Goal: Task Accomplishment & Management: Manage account settings

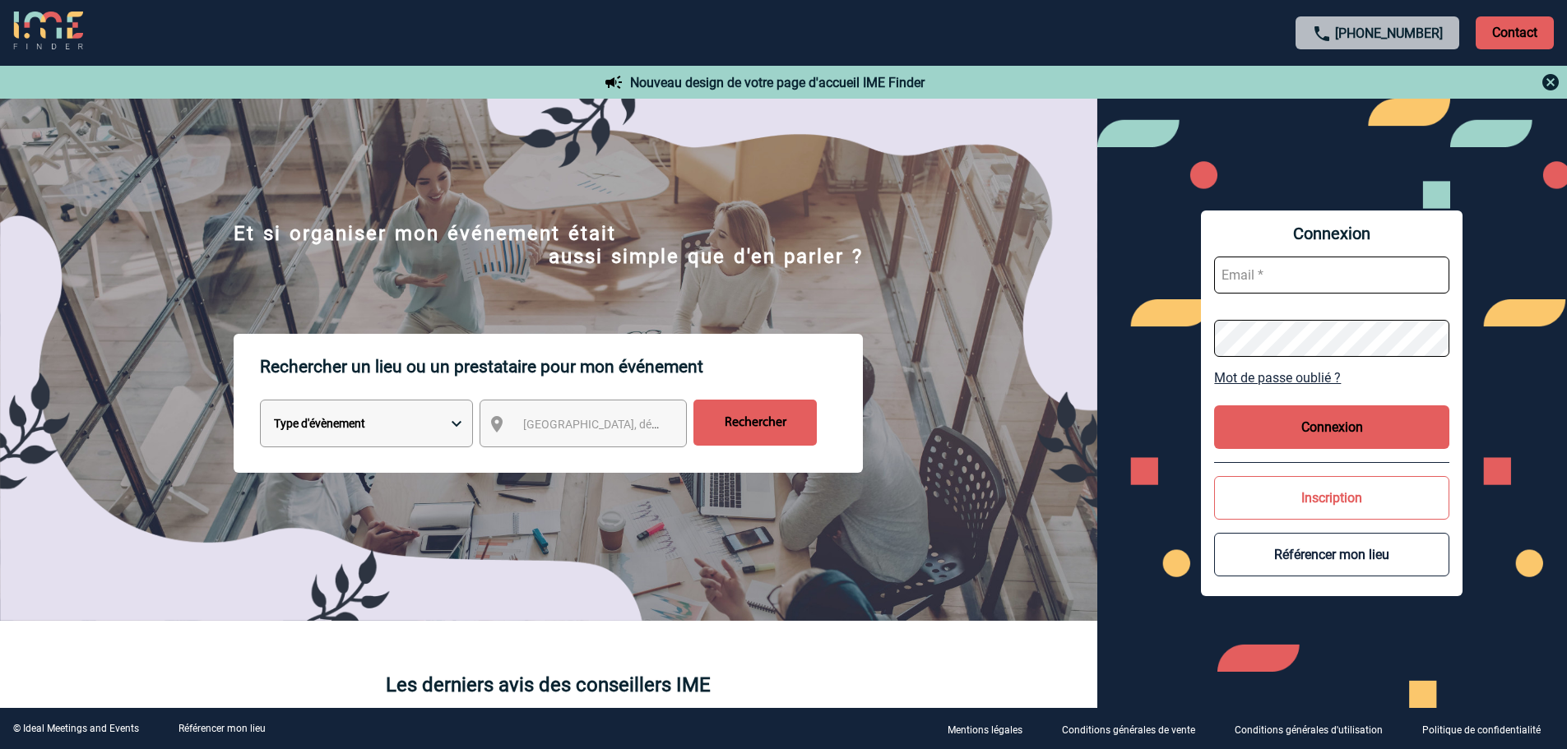
type input "[EMAIL_ADDRESS][DOMAIN_NAME]"
click at [1355, 429] on button "Connexion" at bounding box center [1331, 427] width 235 height 44
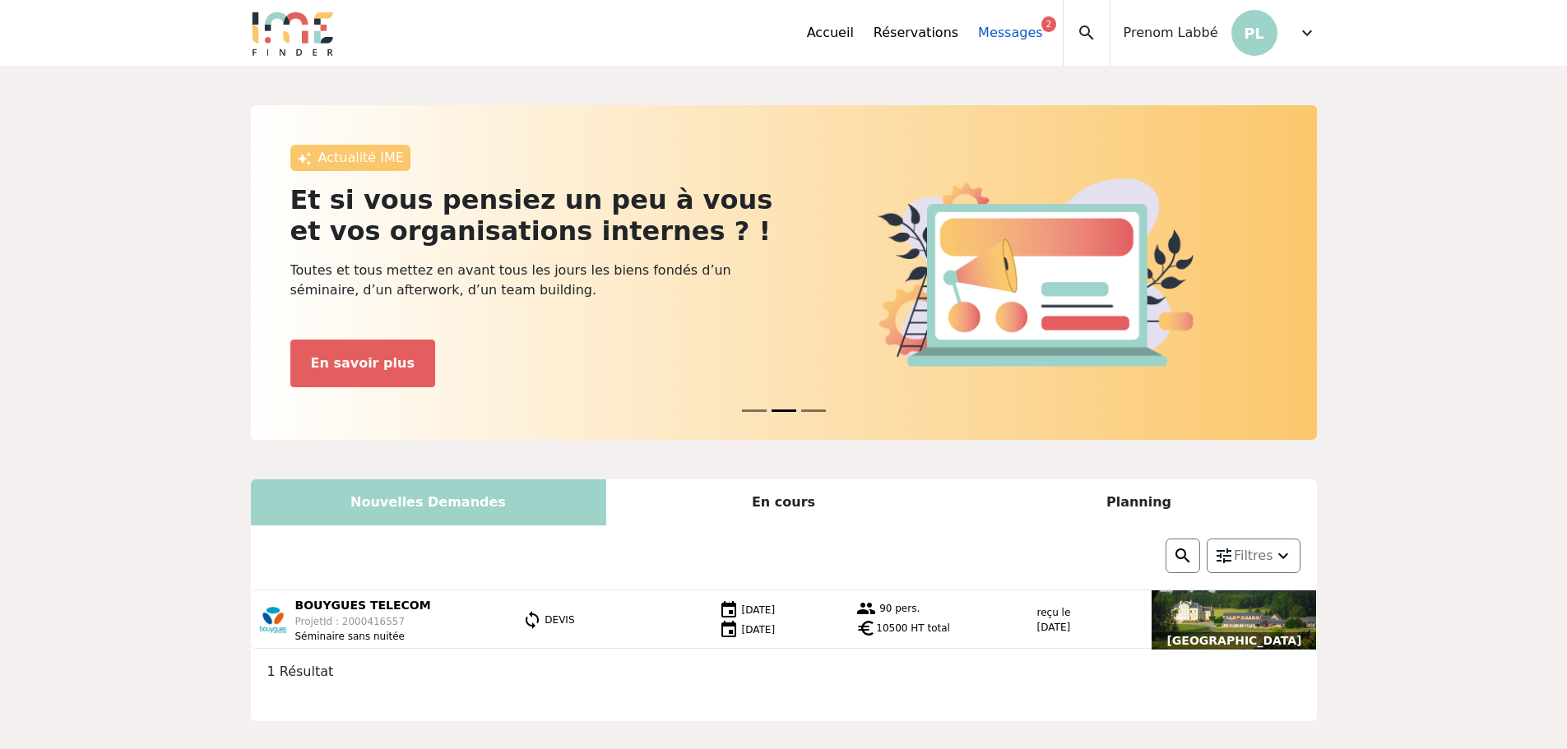
click at [1042, 31] on link "Messages 2" at bounding box center [1010, 33] width 64 height 20
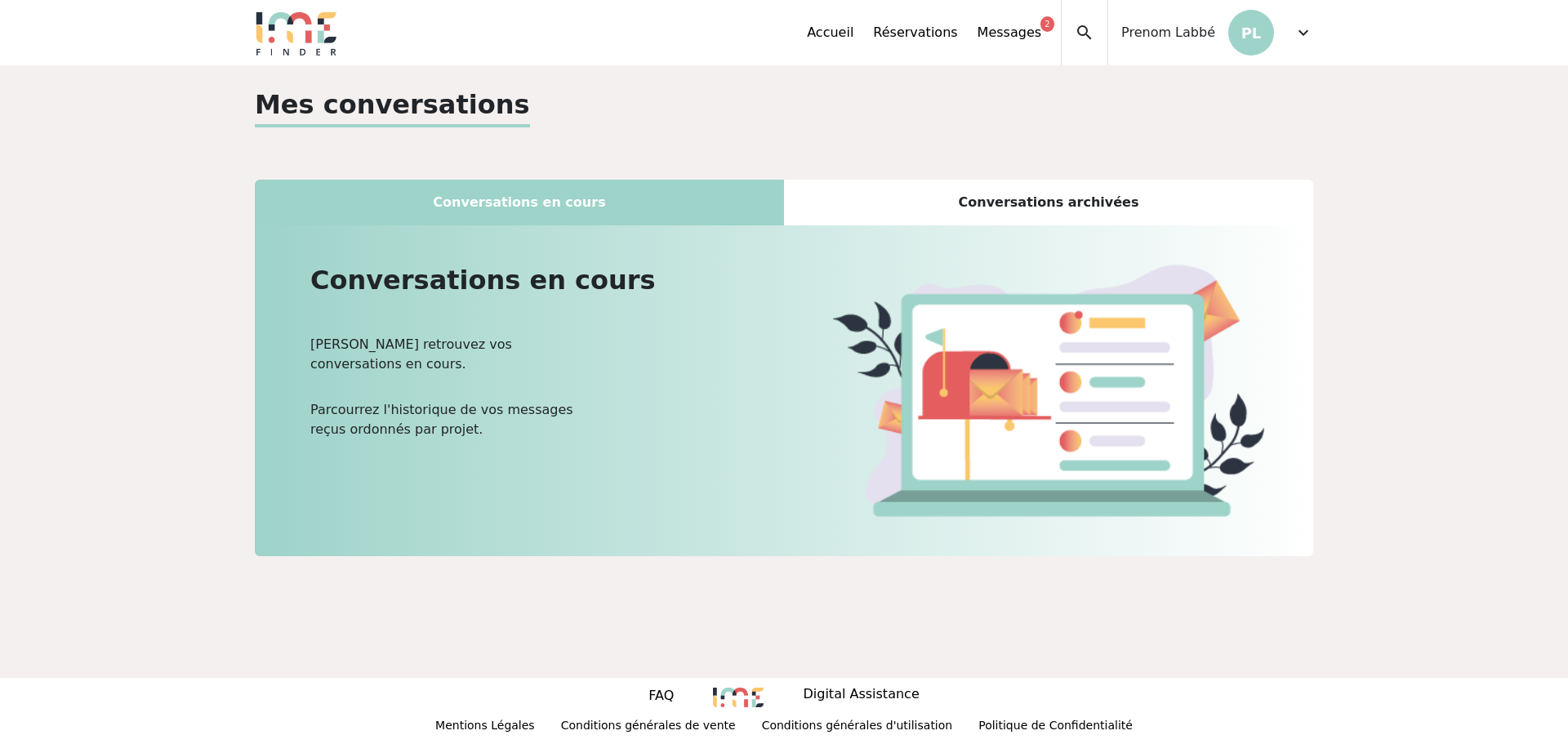
click at [335, 360] on div "Ici retrouvez vos conversations en cours. Parcourrez l'historique de vos messag…" at bounding box center [448, 386] width 274 height 104
click at [495, 336] on p "Ici retrouvez vos conversations en cours." at bounding box center [448, 354] width 274 height 39
drag, startPoint x: 472, startPoint y: 395, endPoint x: 444, endPoint y: 403, distance: 29.1
click at [471, 395] on p "Parcourrez l'historique de vos messages reçus ordonnés par projet." at bounding box center [448, 413] width 274 height 53
drag, startPoint x: 396, startPoint y: 411, endPoint x: 406, endPoint y: 408, distance: 10.4
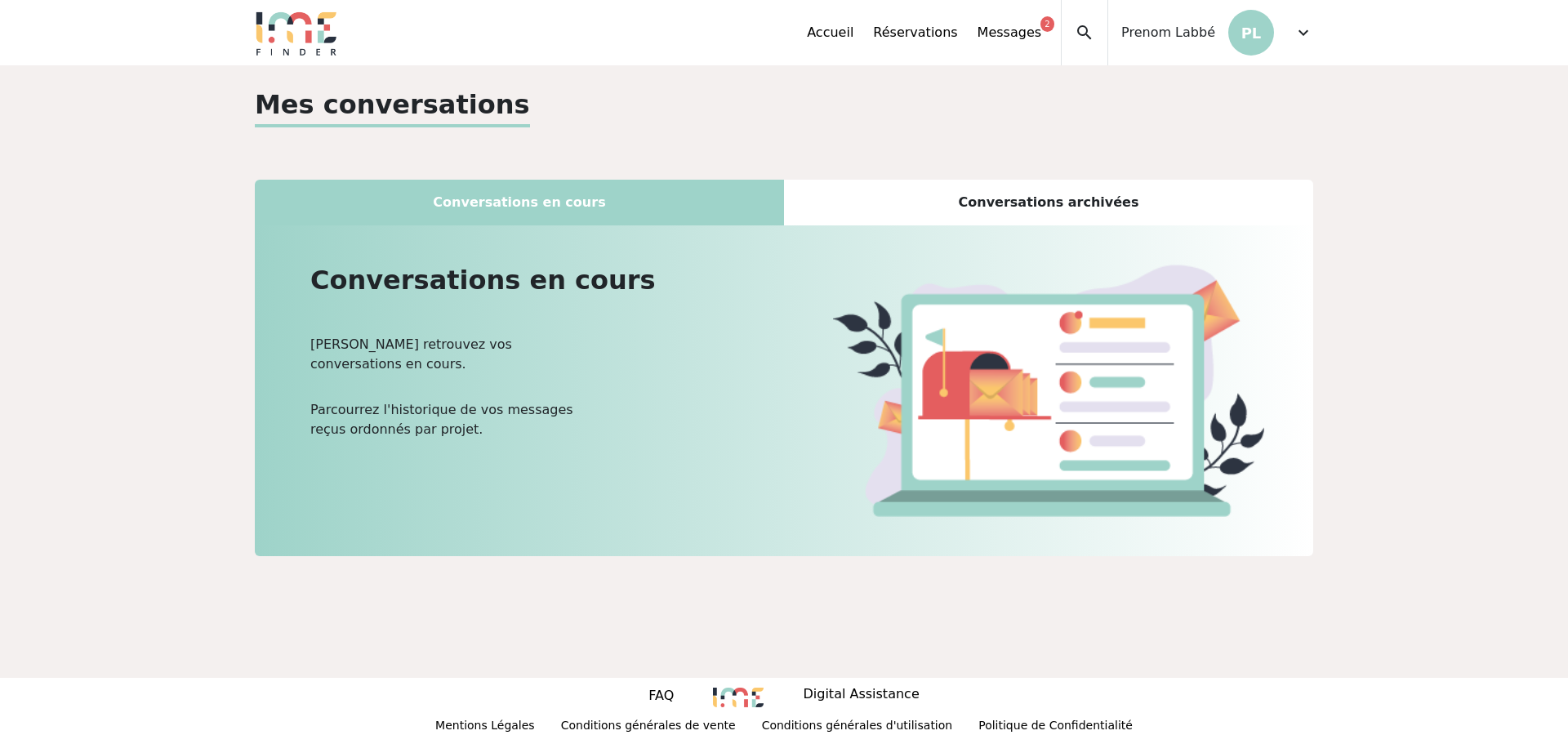
click at [397, 411] on p "Parcourrez l'historique de vos messages reçus ordonnés par projet." at bounding box center [448, 413] width 274 height 53
click at [895, 209] on div "Conversations archivées" at bounding box center [1049, 203] width 529 height 46
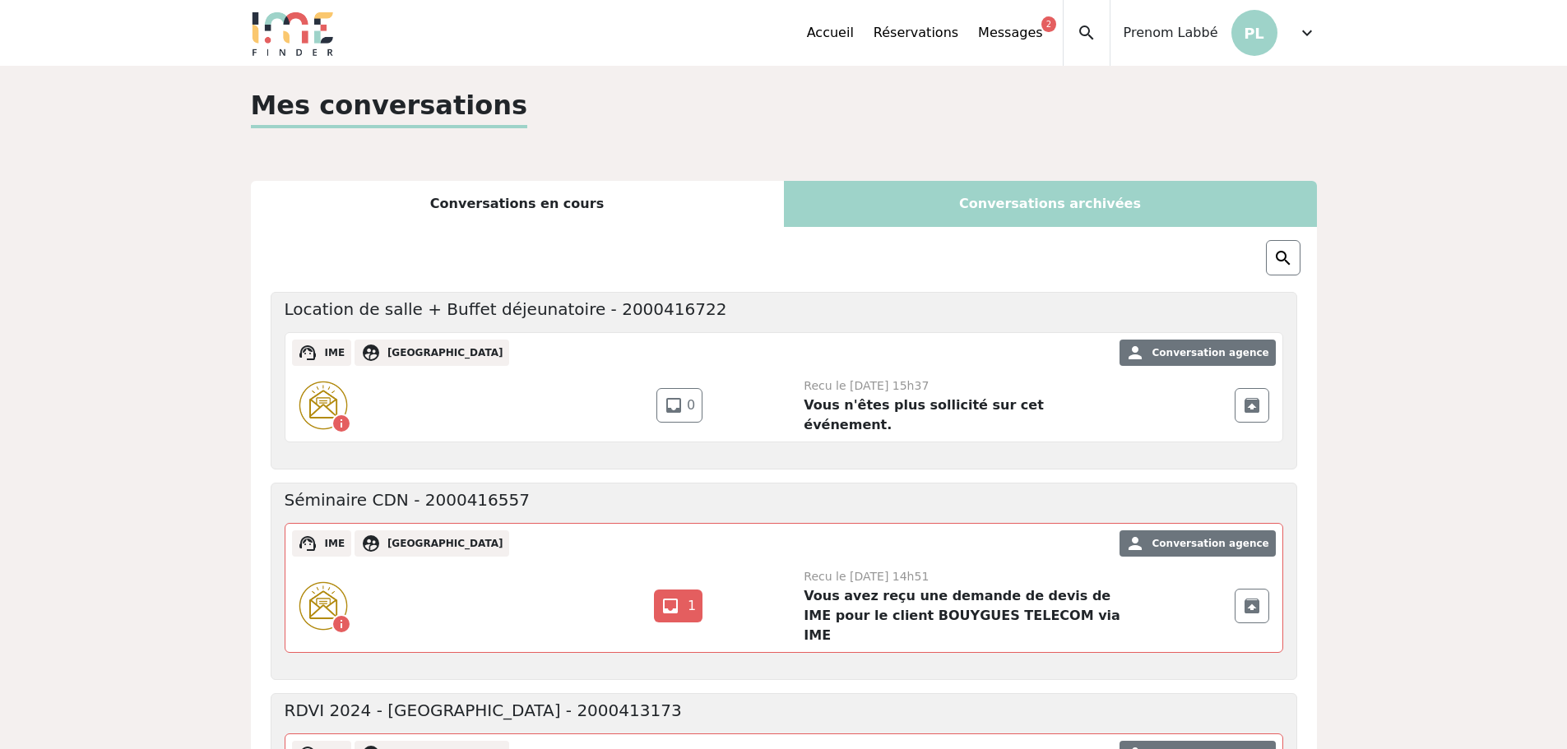
click at [591, 202] on div "Conversations en cours" at bounding box center [517, 204] width 533 height 46
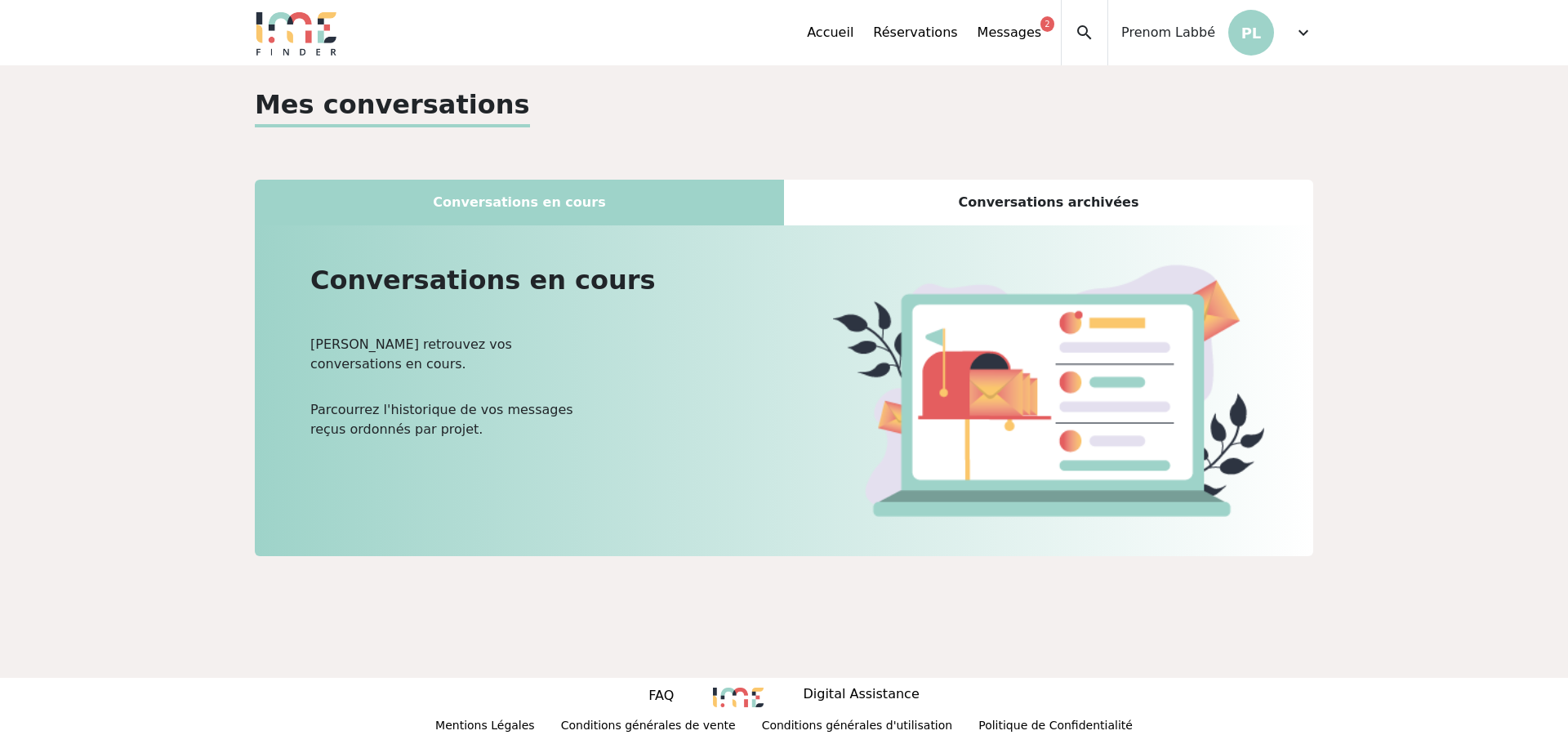
click at [1301, 33] on span "expand_more" at bounding box center [1304, 33] width 20 height 20
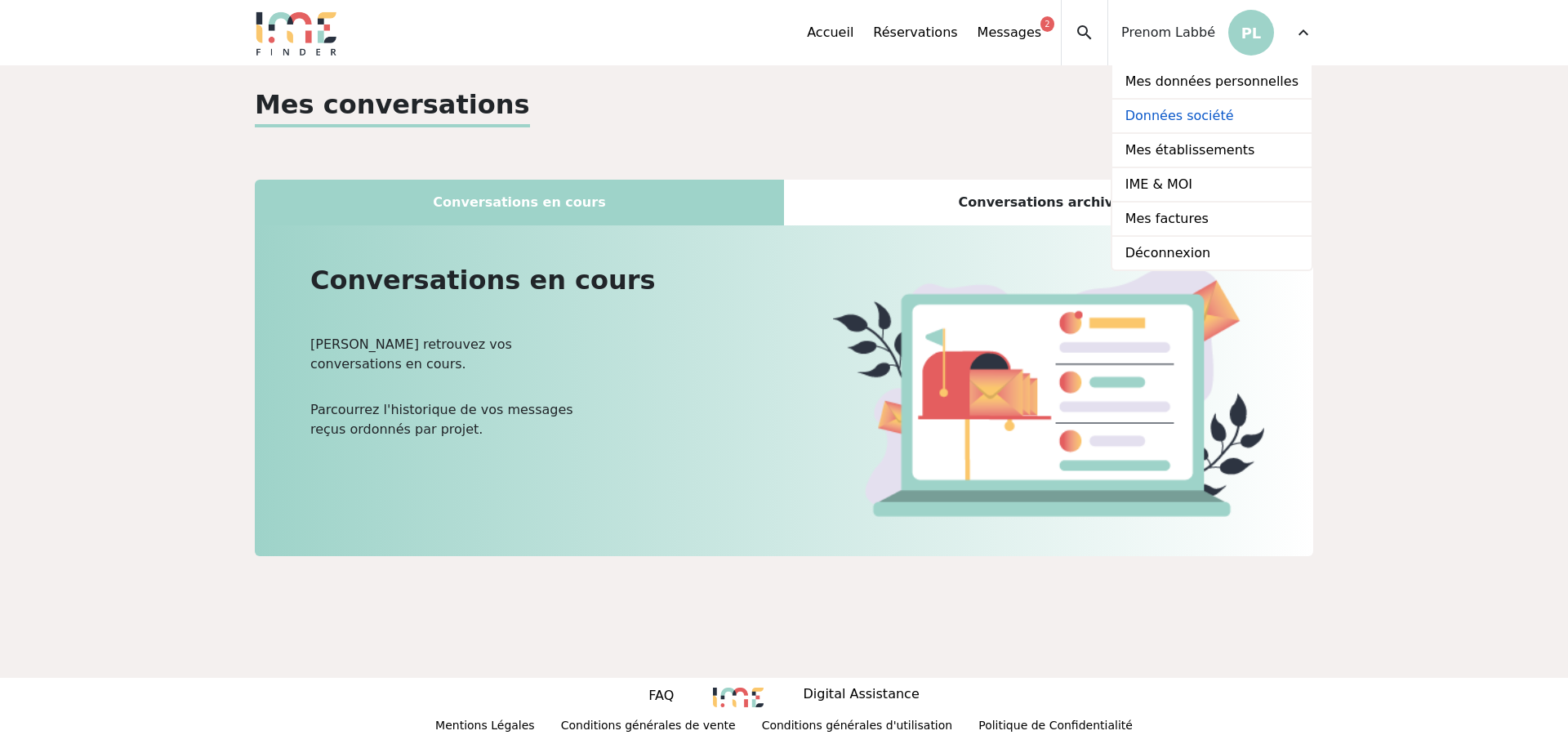
click at [1173, 118] on link "Données société" at bounding box center [1212, 116] width 200 height 35
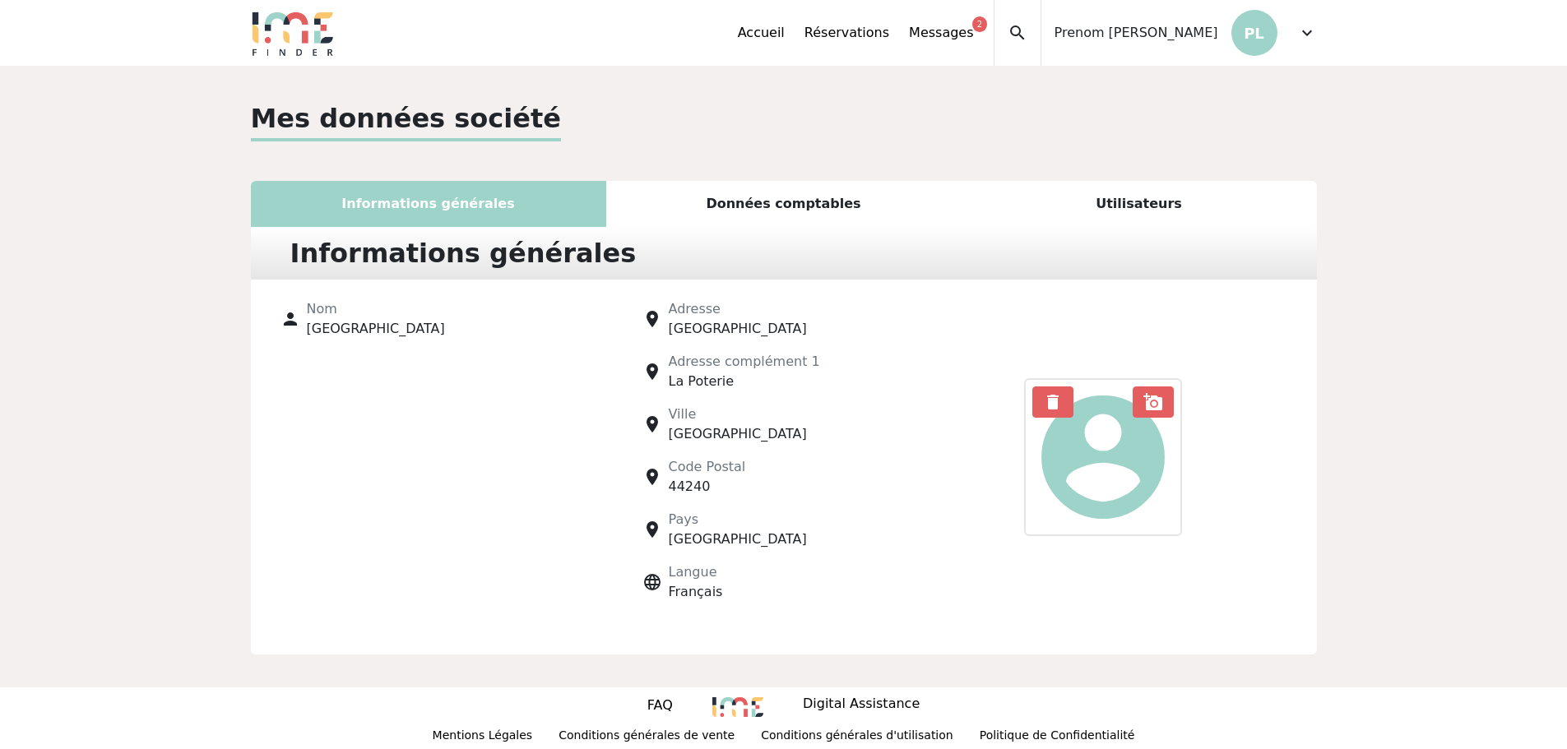
click at [806, 196] on div "Données comptables" at bounding box center [783, 204] width 355 height 46
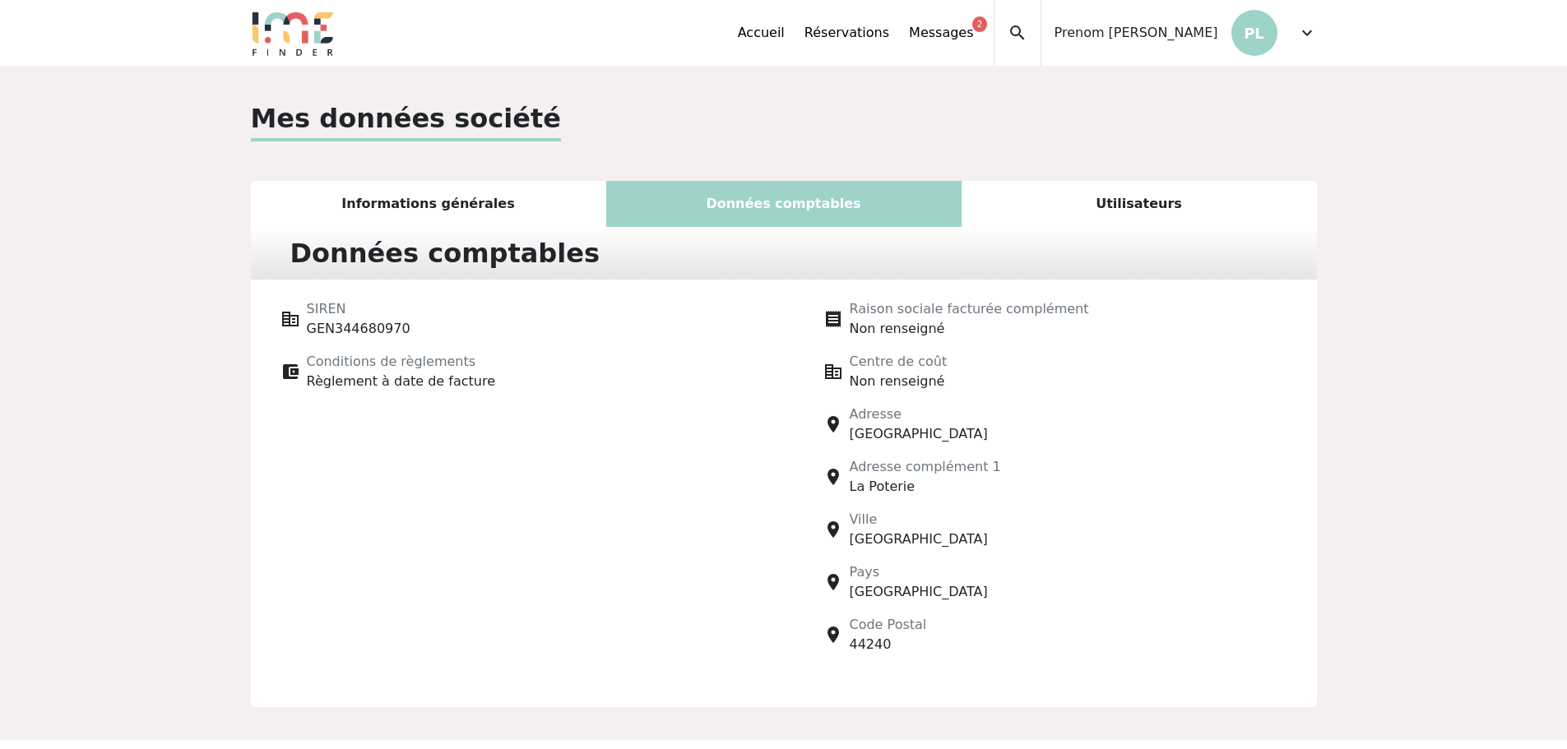
click at [1125, 203] on div "Utilisateurs" at bounding box center [1138, 204] width 355 height 46
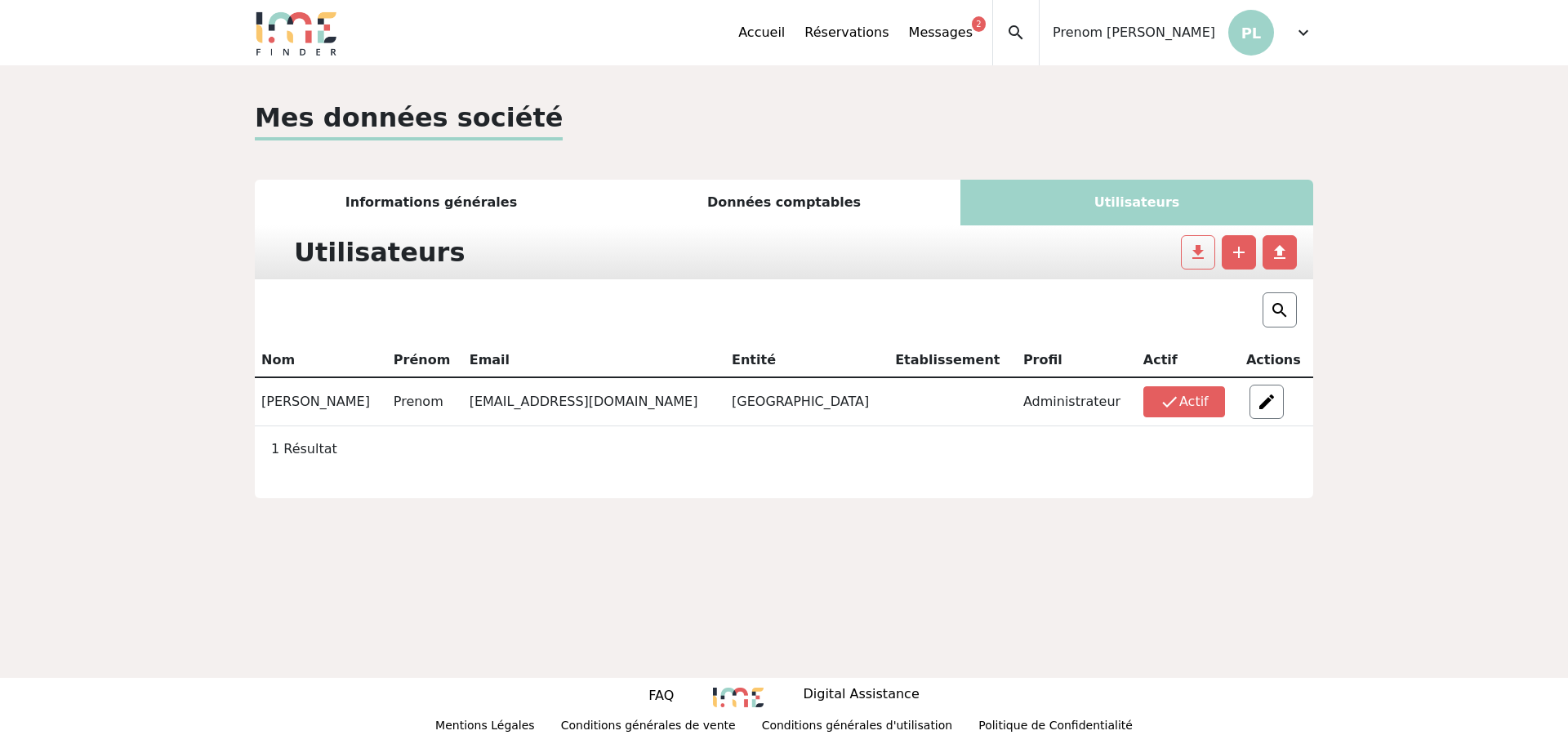
click at [1309, 33] on span "expand_more" at bounding box center [1304, 33] width 20 height 20
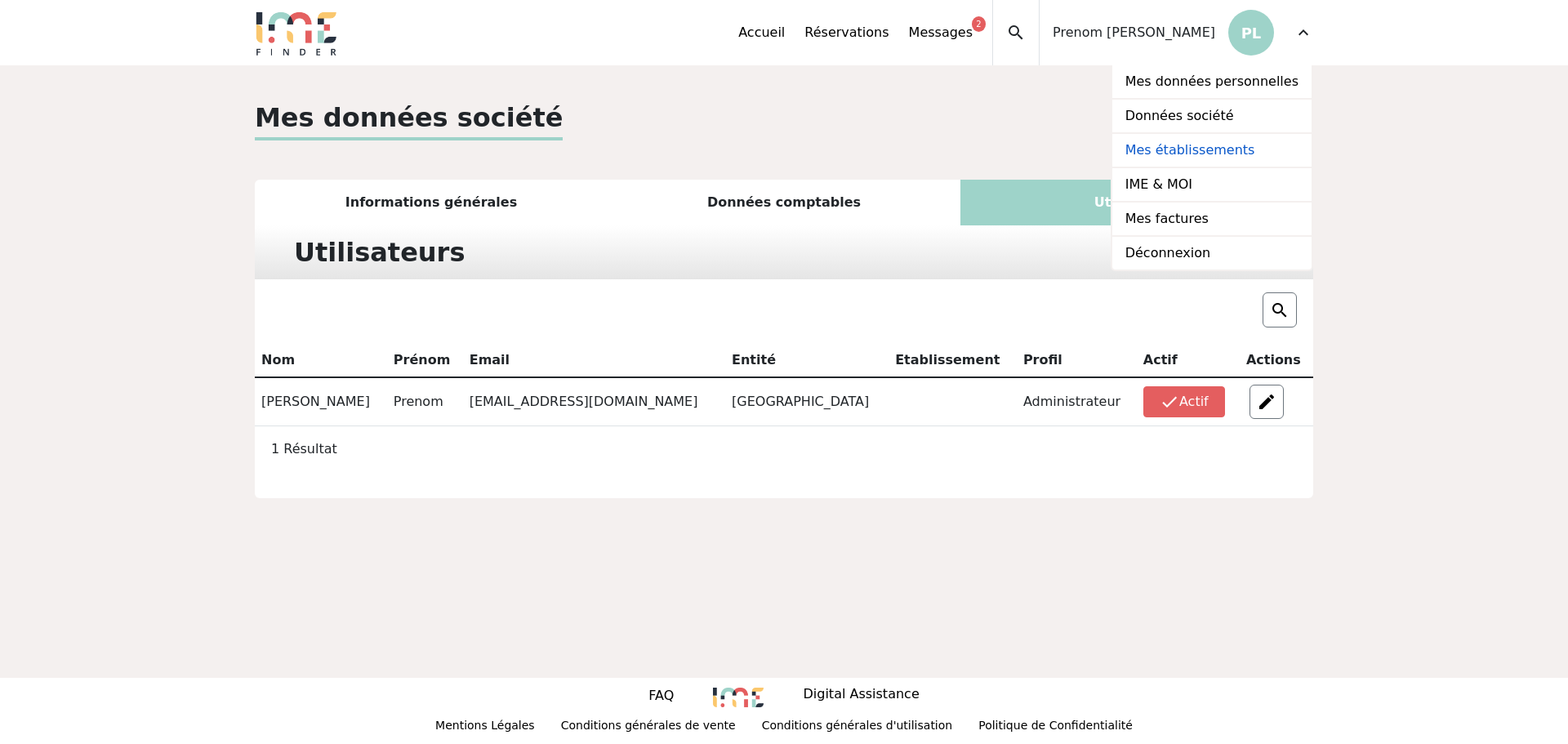
click at [1250, 150] on link "Mes établissements" at bounding box center [1212, 151] width 200 height 35
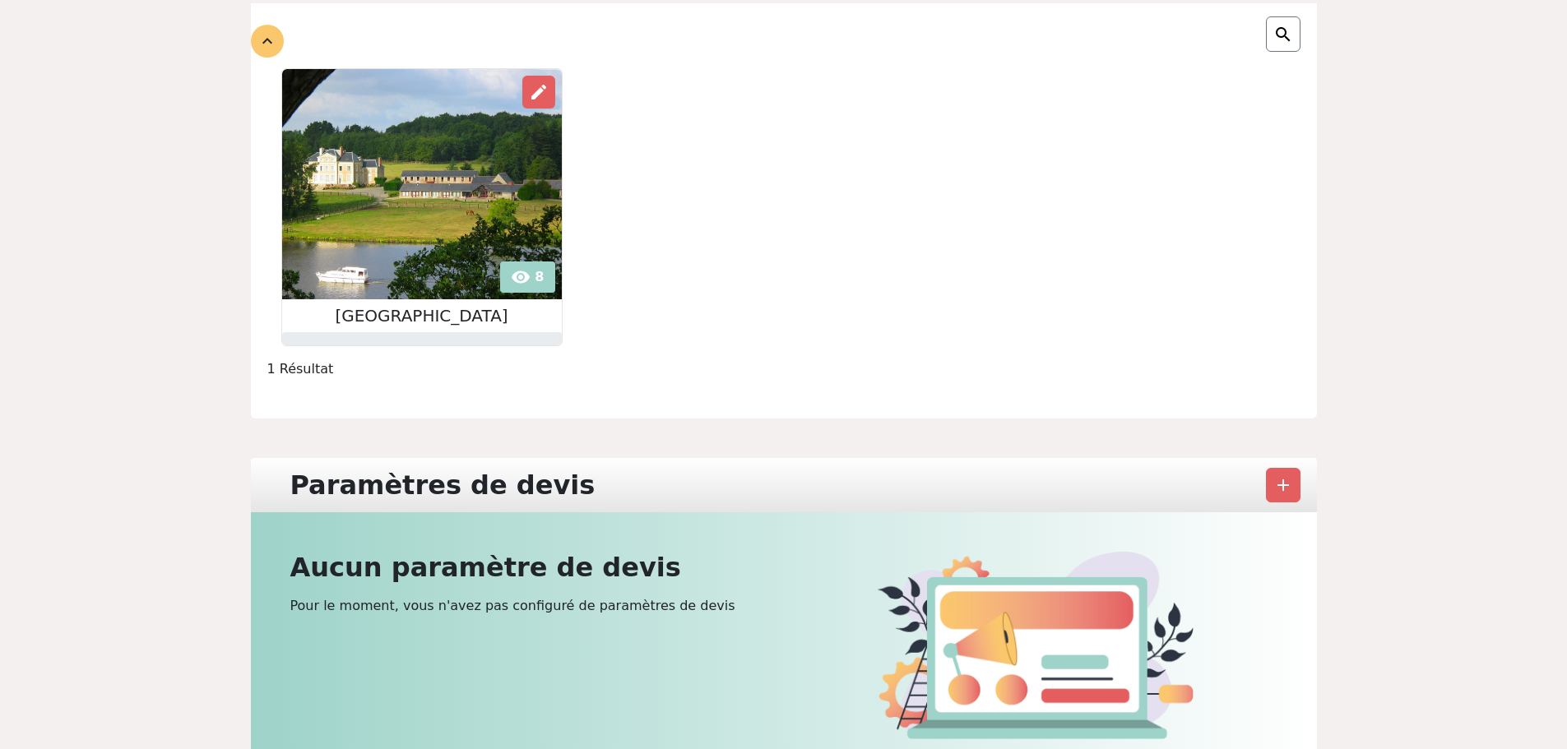
scroll to position [247, 0]
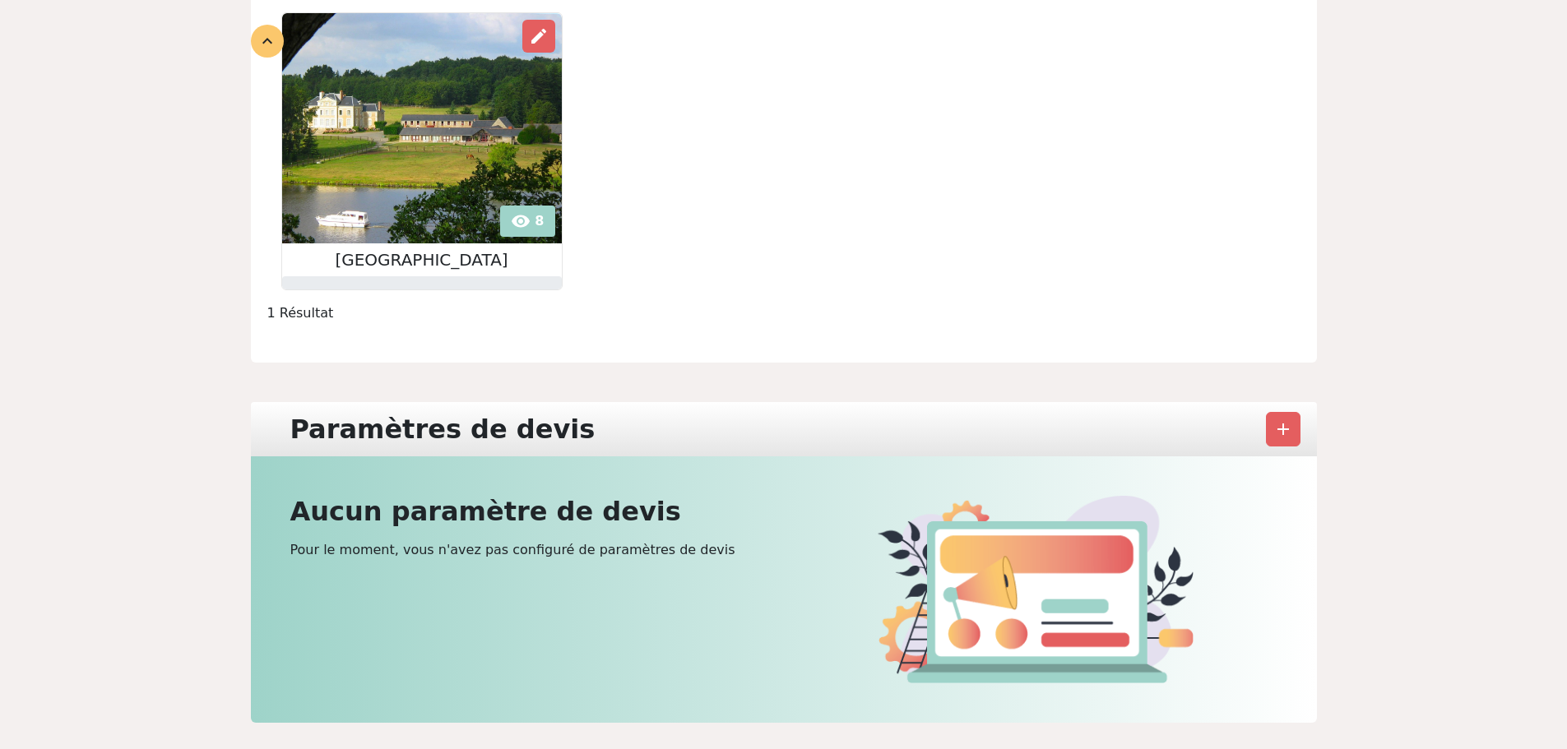
click at [384, 134] on img at bounding box center [422, 128] width 280 height 230
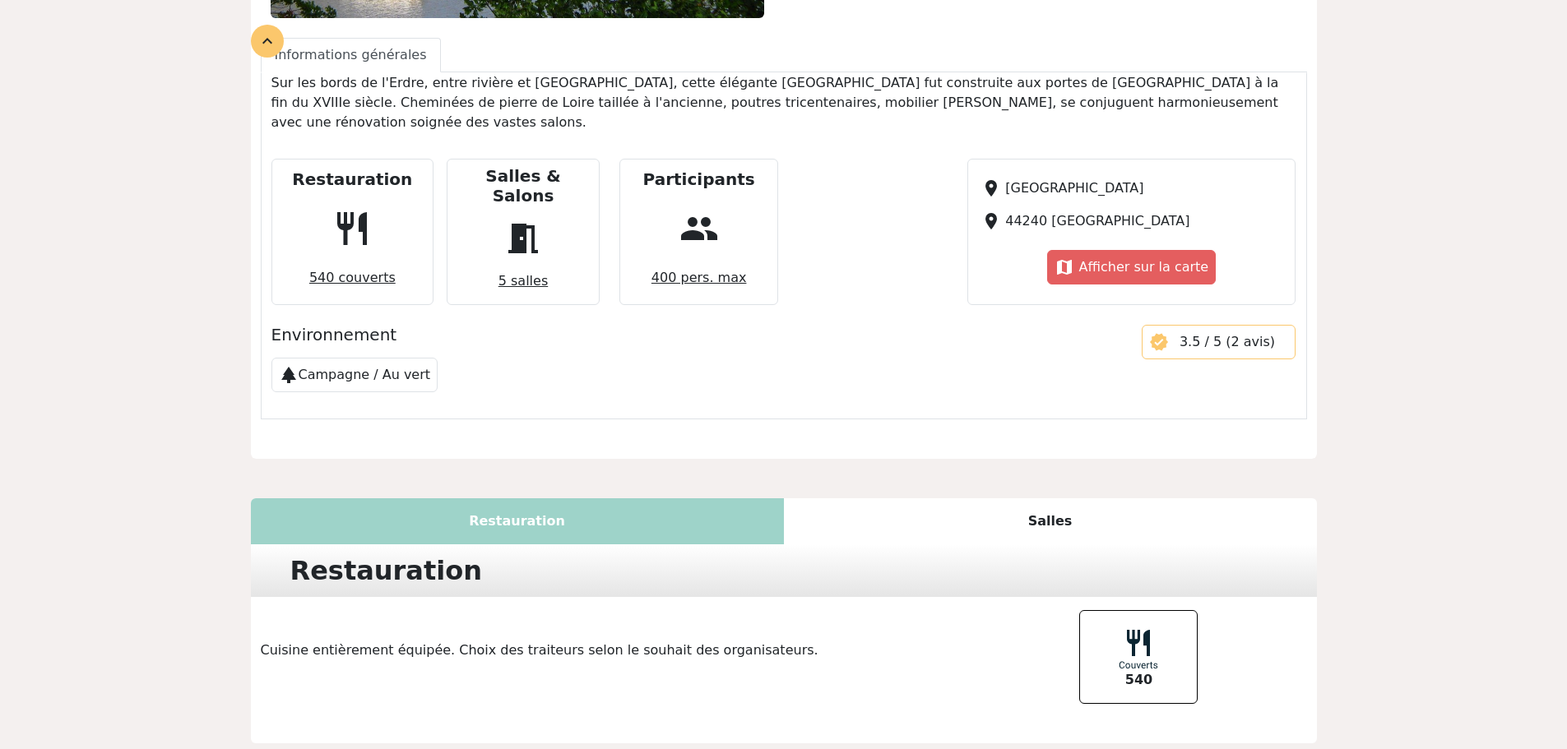
scroll to position [563, 0]
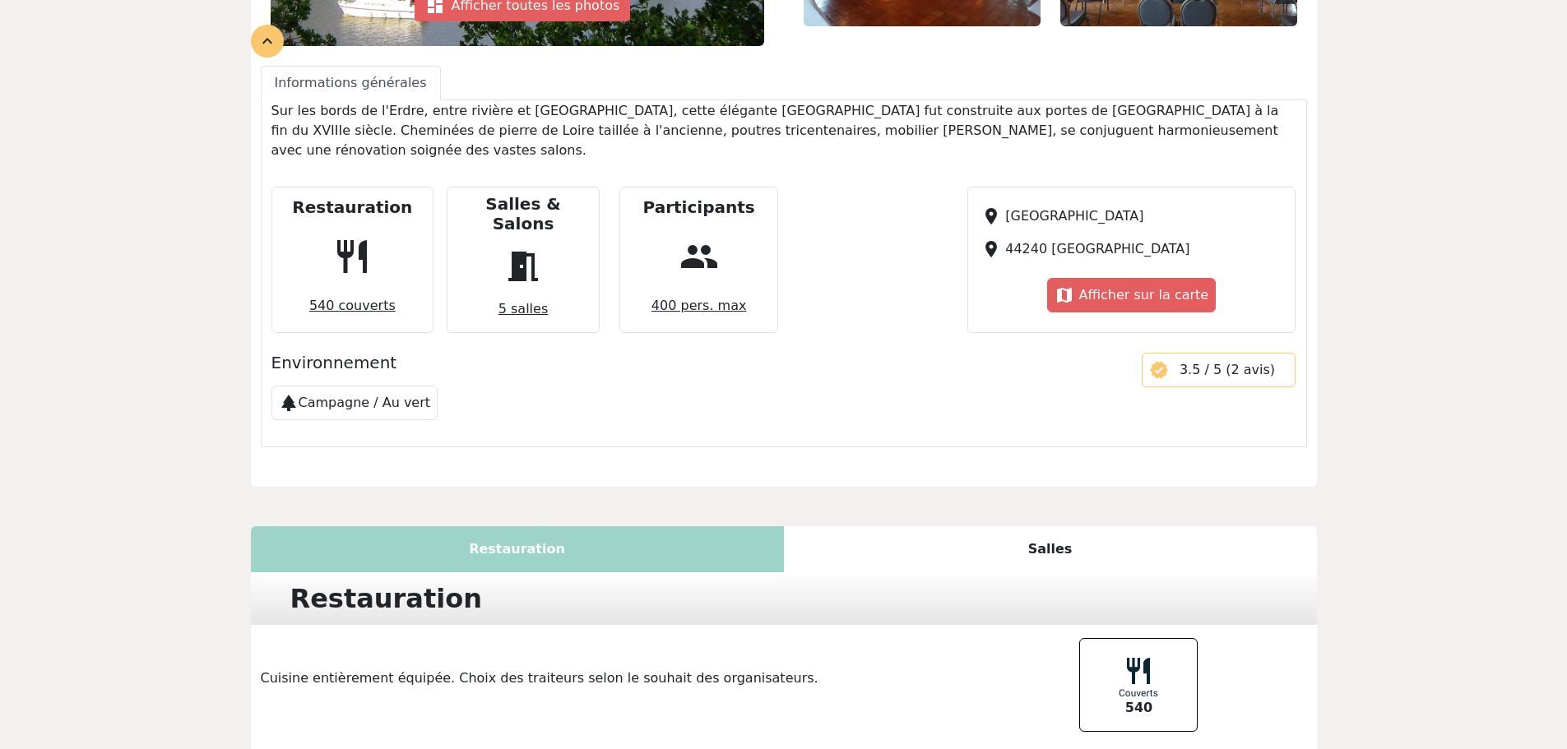
click at [345, 290] on span "540 couverts" at bounding box center [353, 306] width 100 height 33
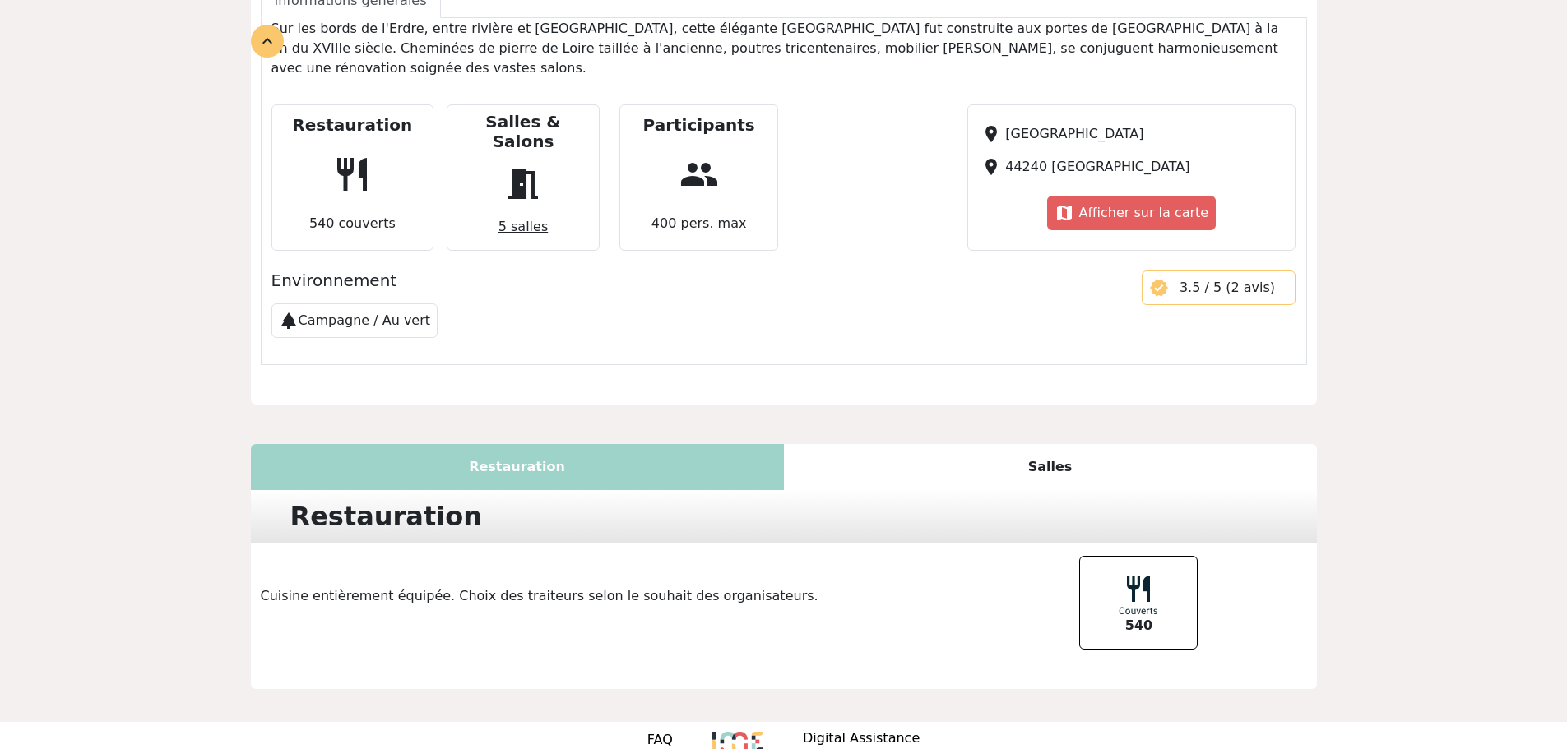
click at [349, 207] on span "540 couverts" at bounding box center [353, 223] width 100 height 33
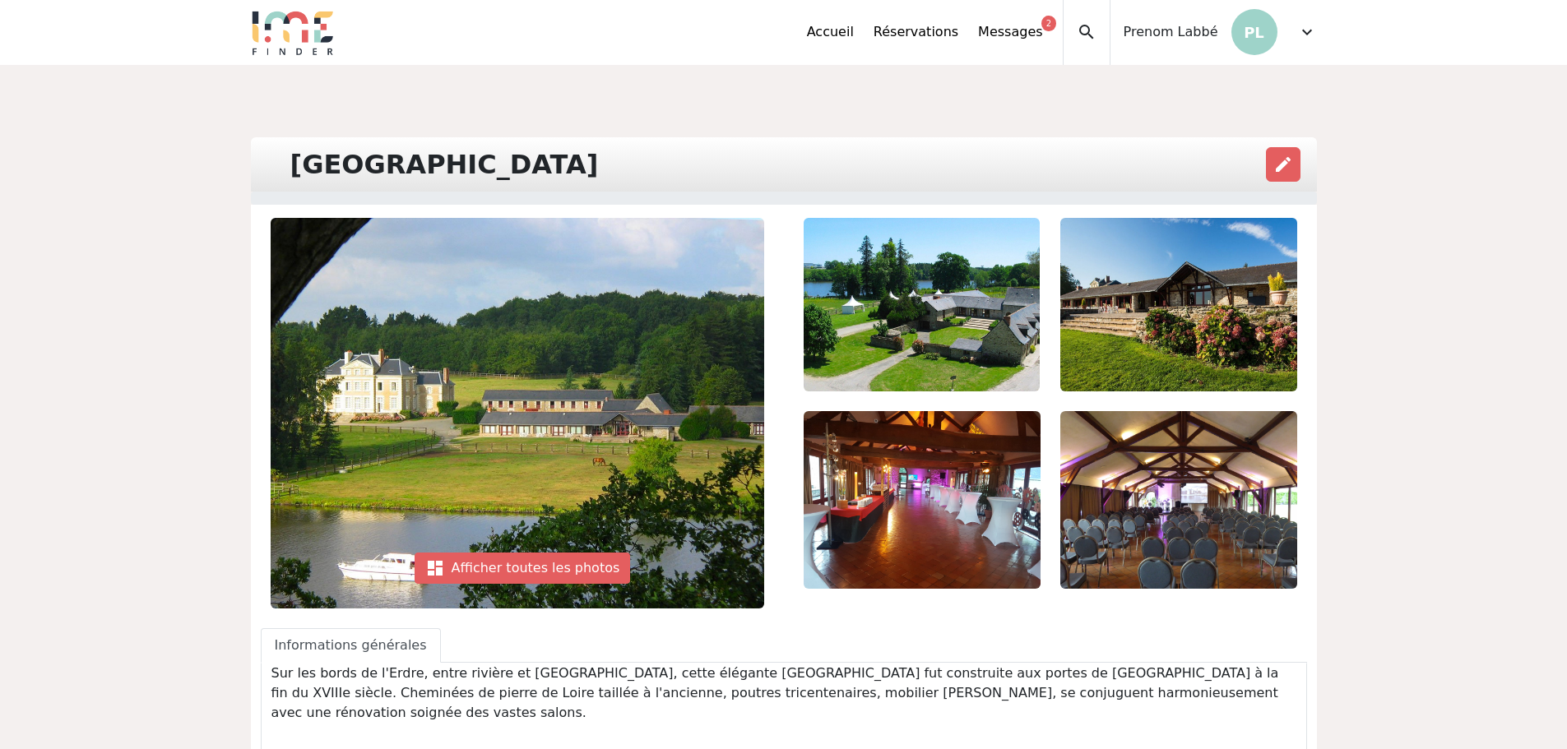
scroll to position [0, 0]
click at [1283, 169] on span "edit" at bounding box center [1283, 165] width 20 height 20
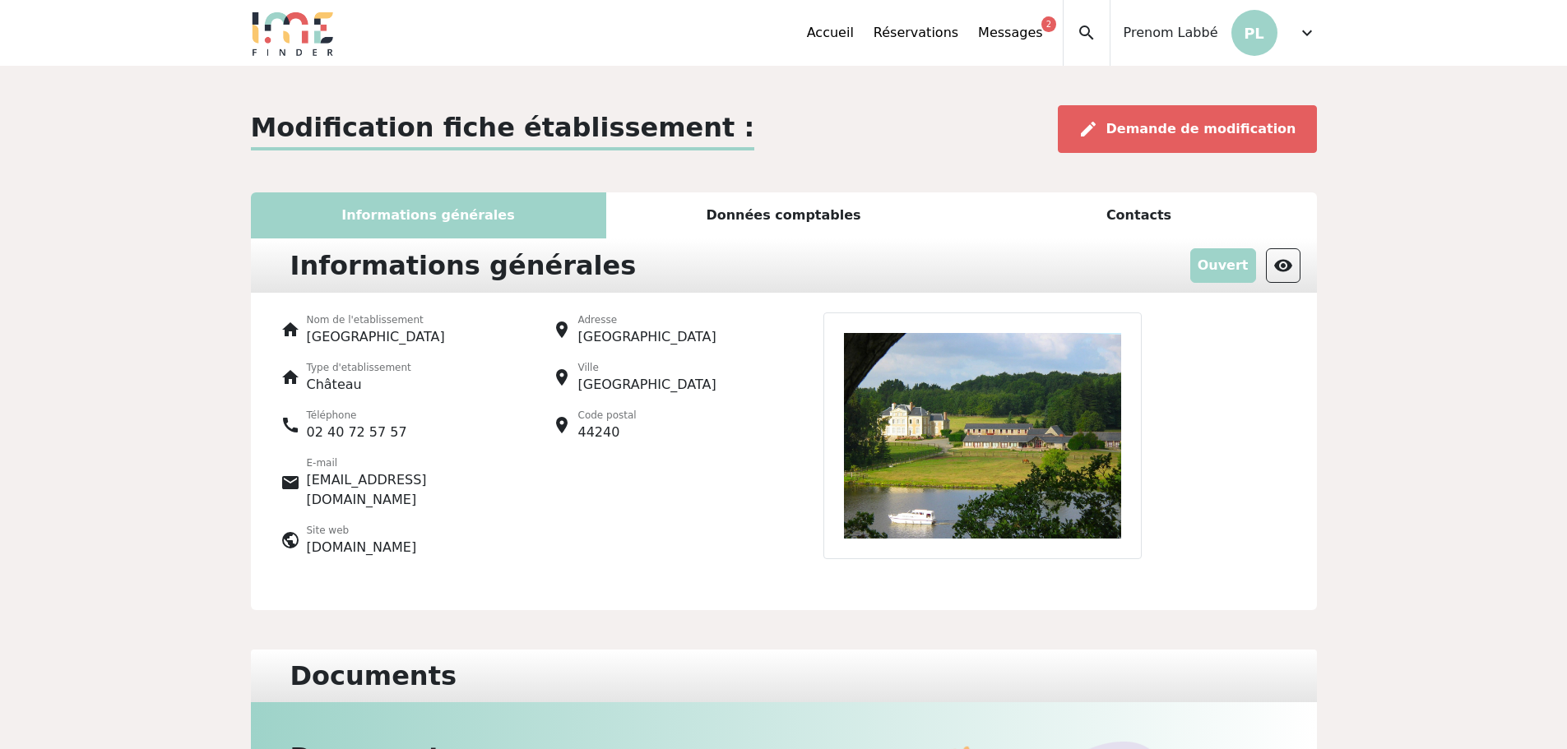
click at [774, 217] on div "Données comptables" at bounding box center [783, 215] width 355 height 46
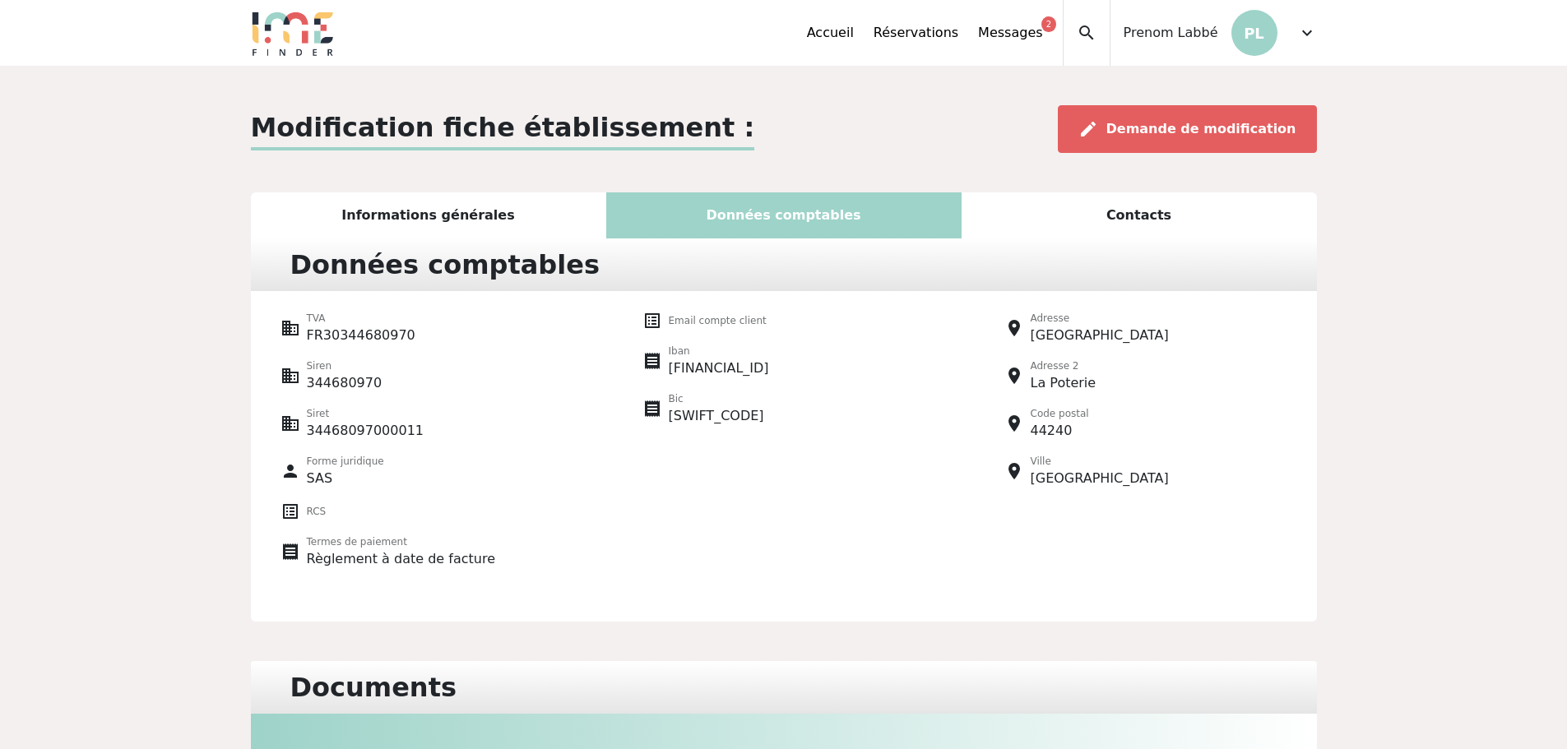
click at [1139, 221] on div "Contacts" at bounding box center [1138, 215] width 355 height 46
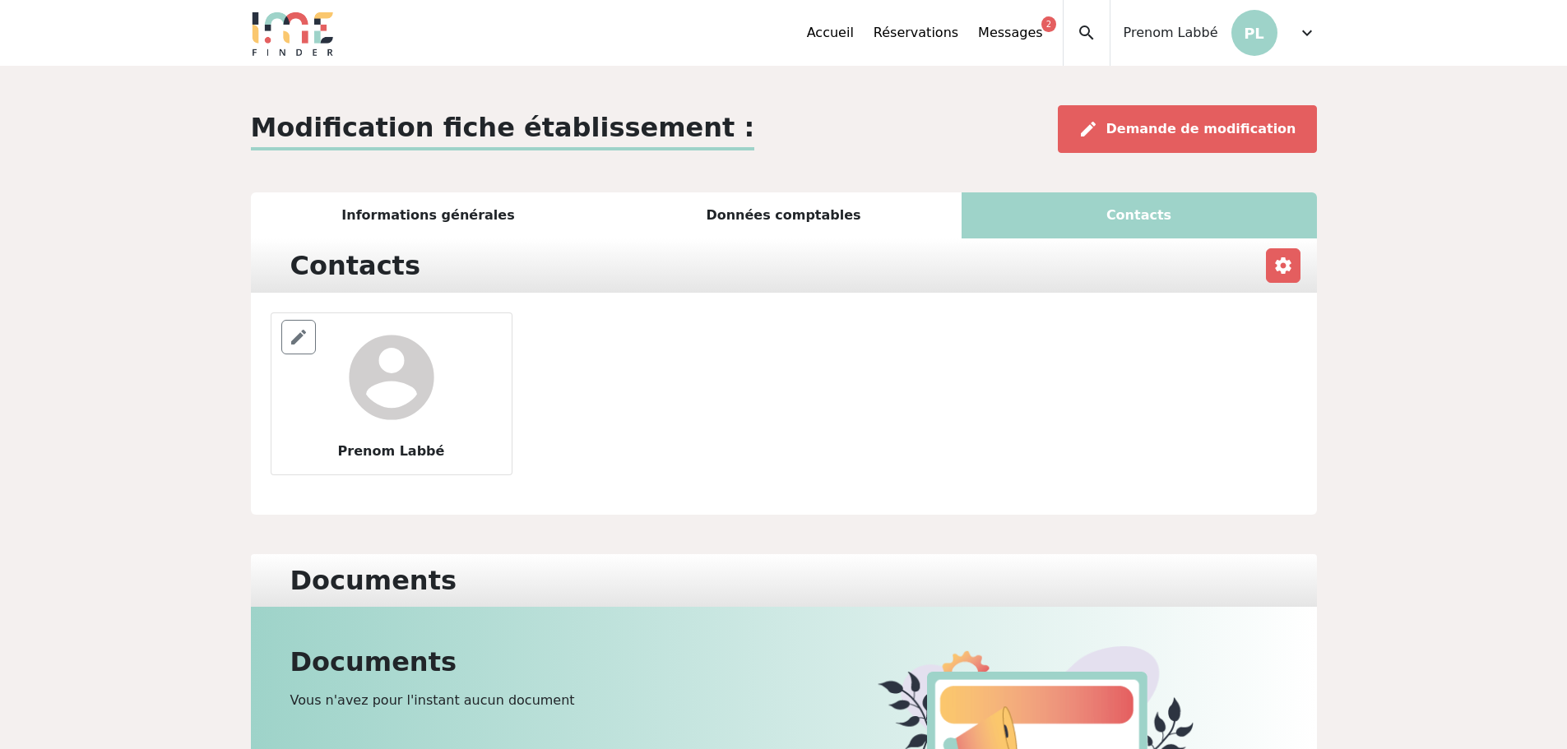
click at [1310, 32] on span "expand_more" at bounding box center [1307, 33] width 20 height 20
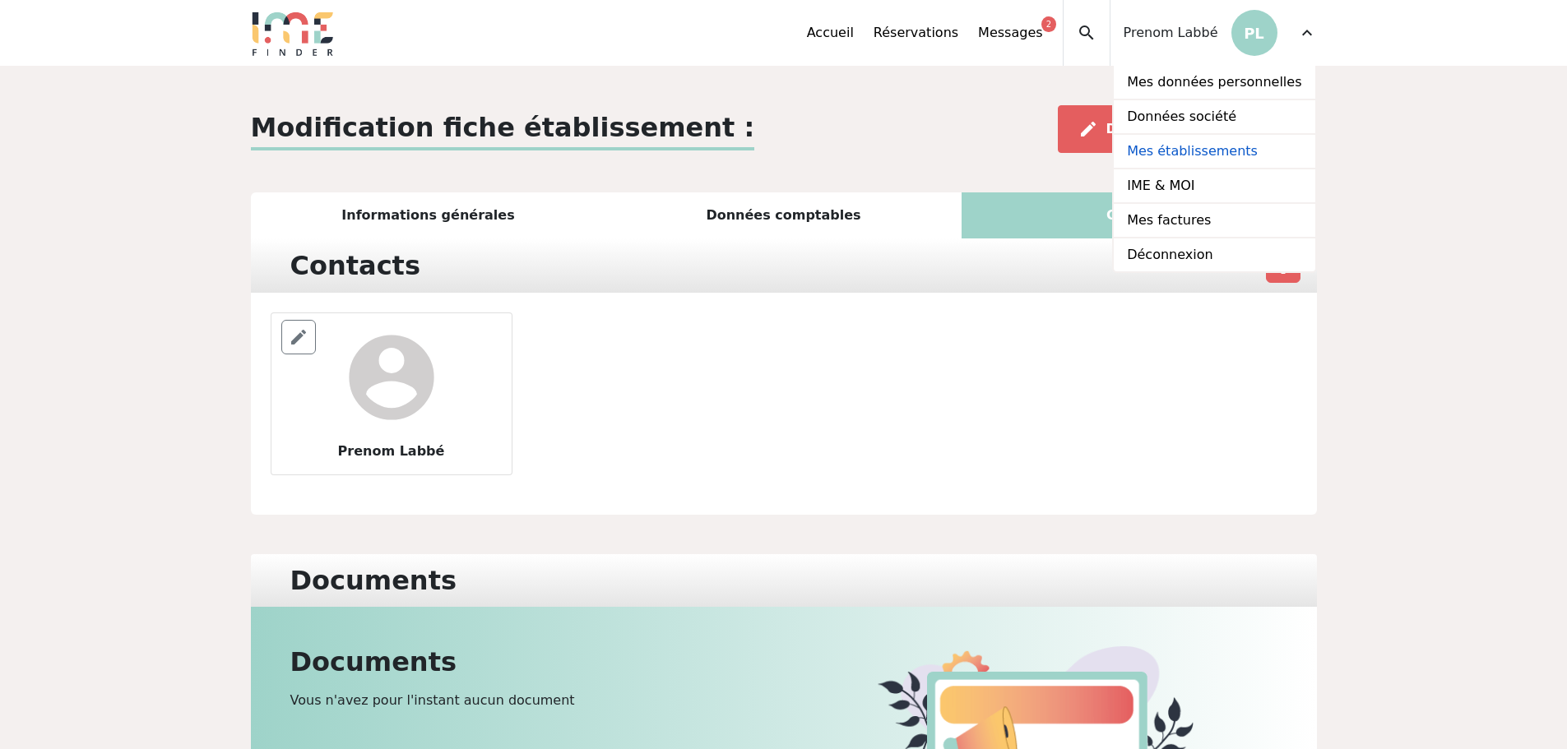
click at [1241, 146] on link "Mes établissements" at bounding box center [1214, 152] width 201 height 35
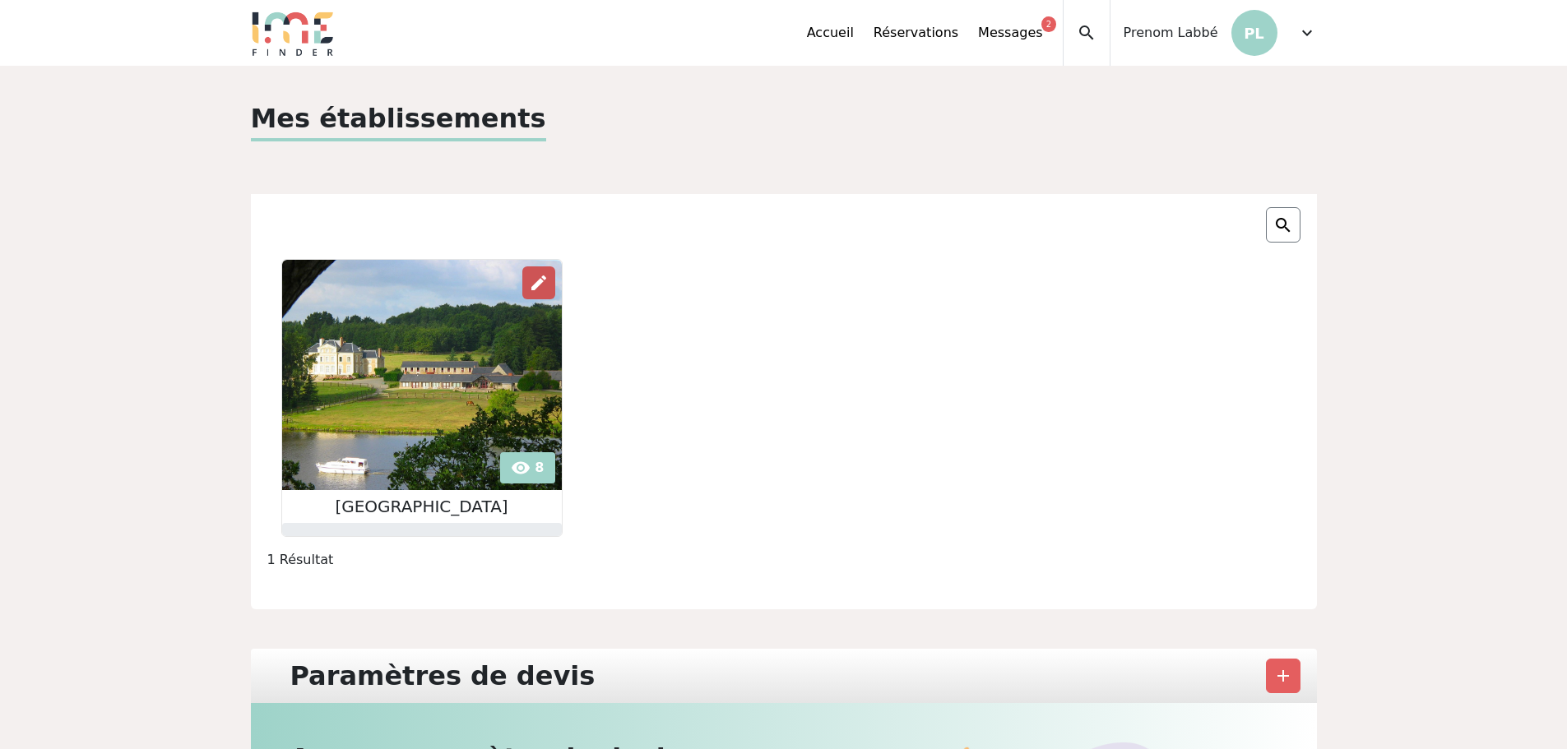
click at [535, 277] on span "edit" at bounding box center [539, 283] width 20 height 20
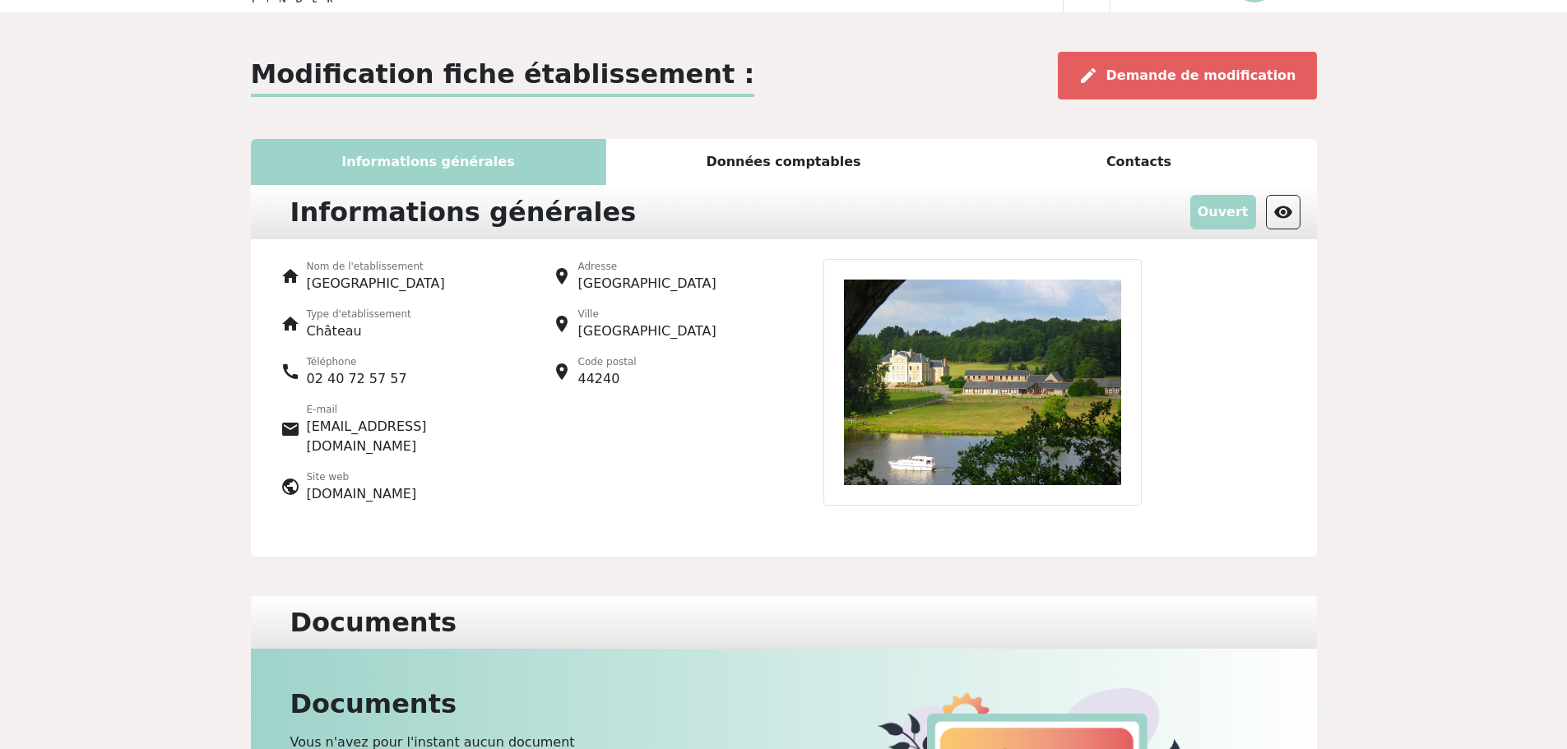
scroll to position [82, 0]
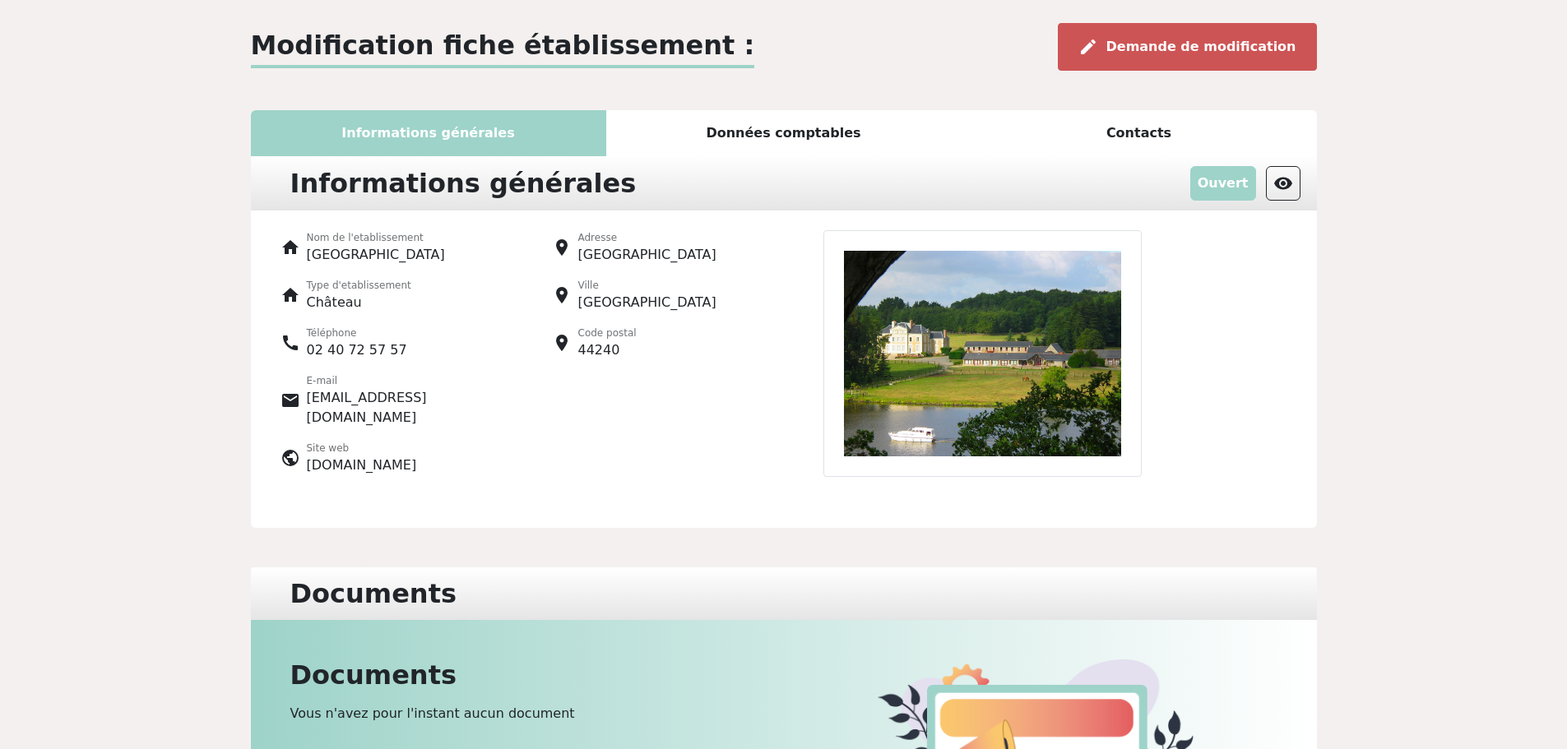
click at [1163, 53] on span "Demande de modification" at bounding box center [1201, 47] width 190 height 16
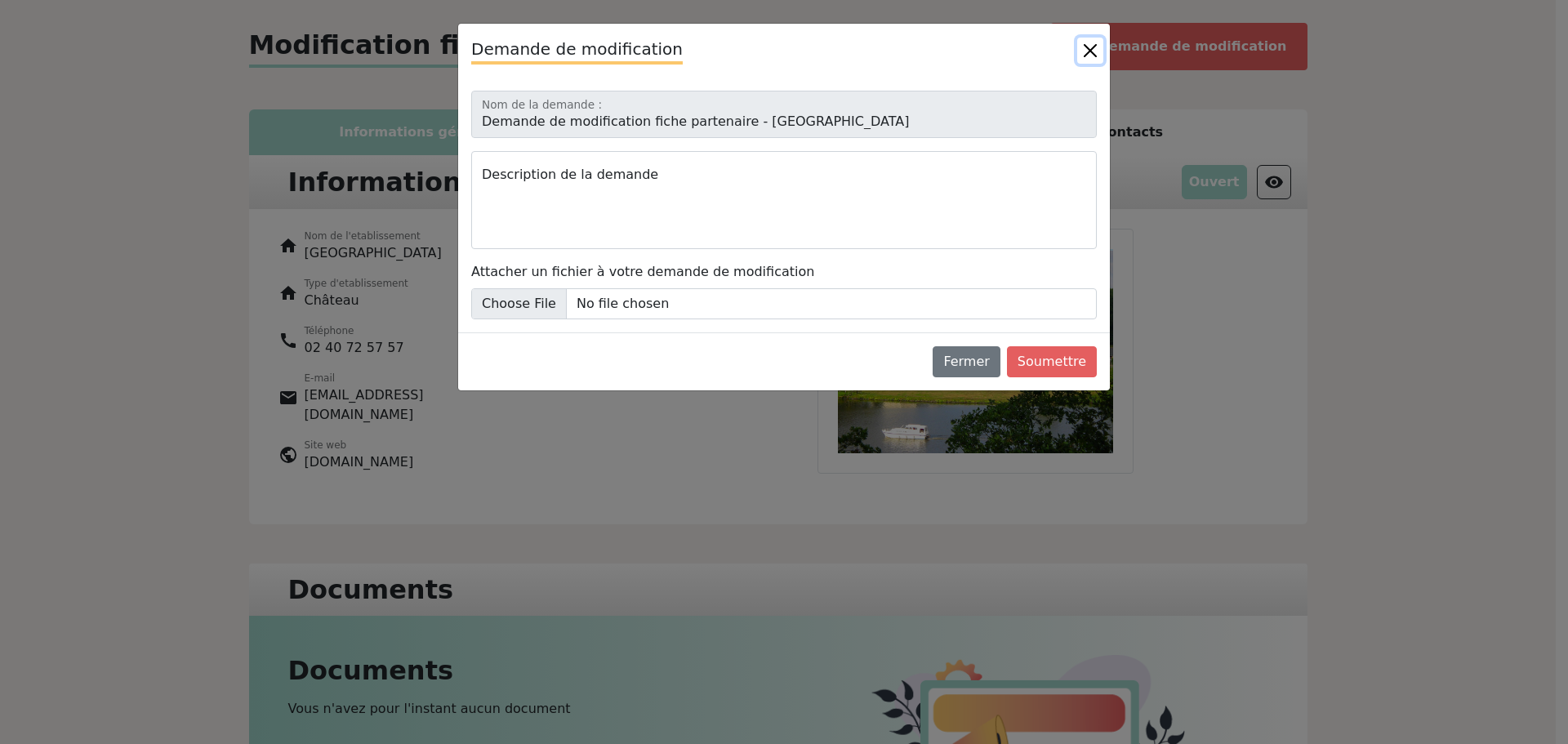
click at [1088, 48] on button "Close" at bounding box center [1090, 51] width 26 height 26
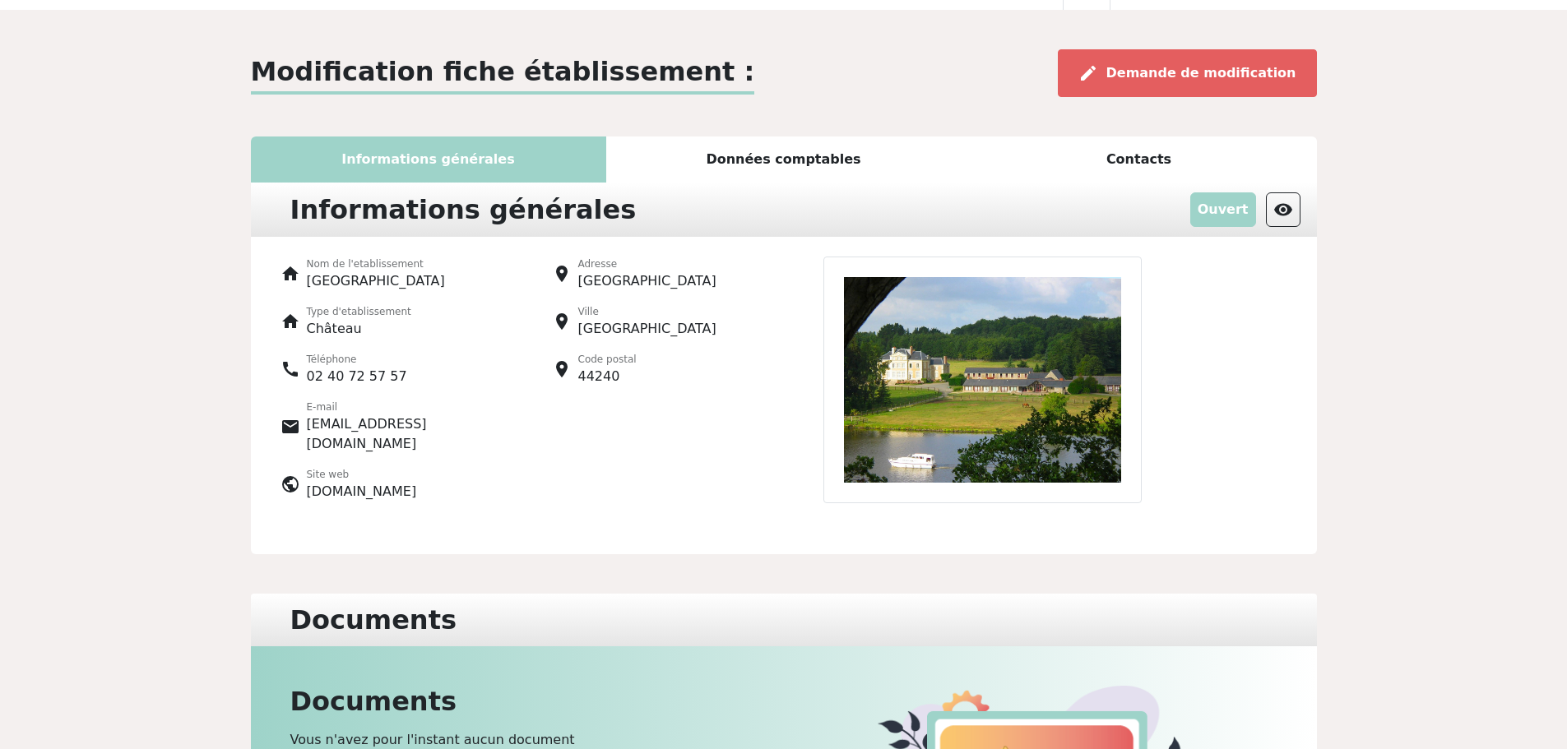
scroll to position [16, 0]
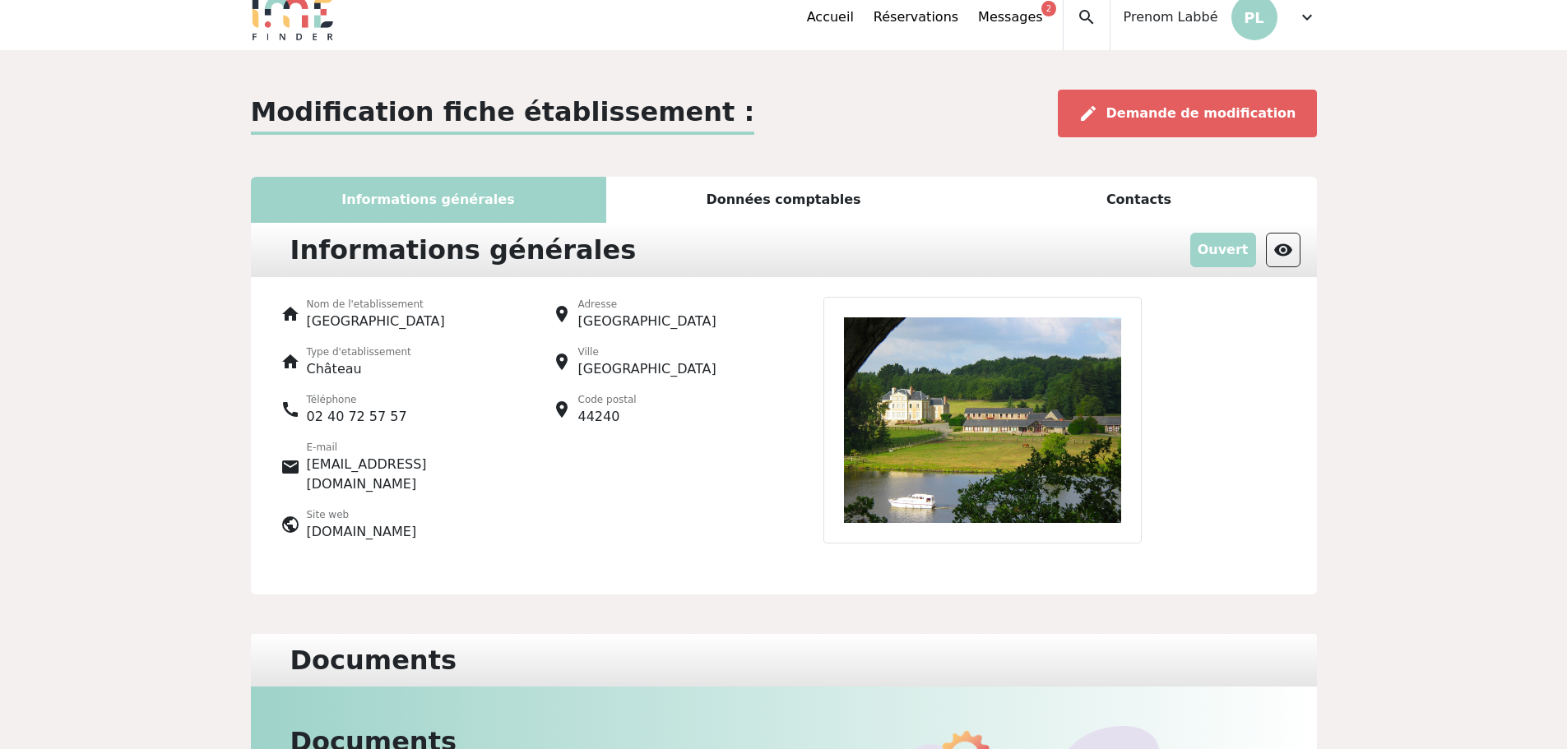
click at [1310, 20] on span "expand_more" at bounding box center [1307, 17] width 20 height 20
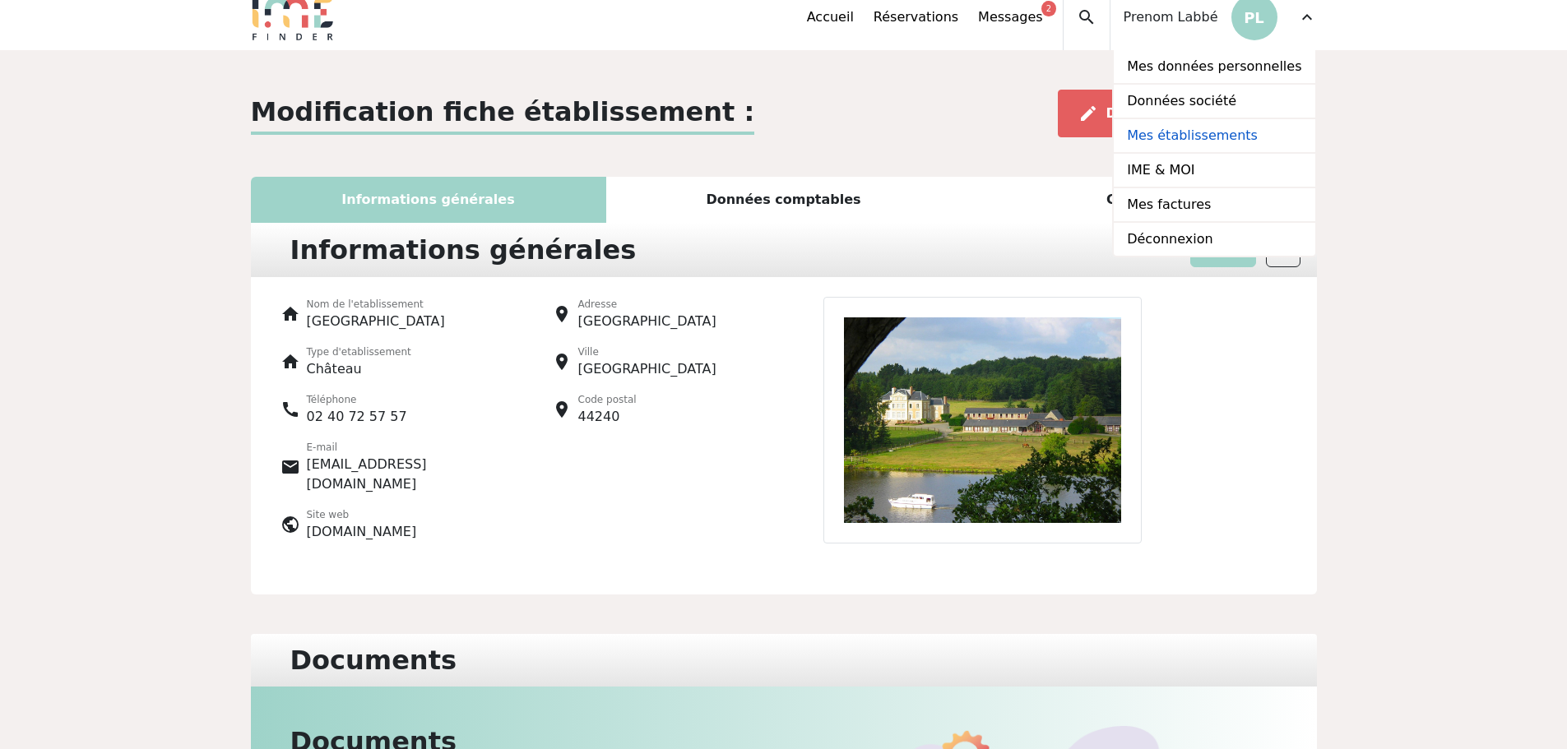
click at [1192, 138] on link "Mes établissements" at bounding box center [1214, 136] width 201 height 35
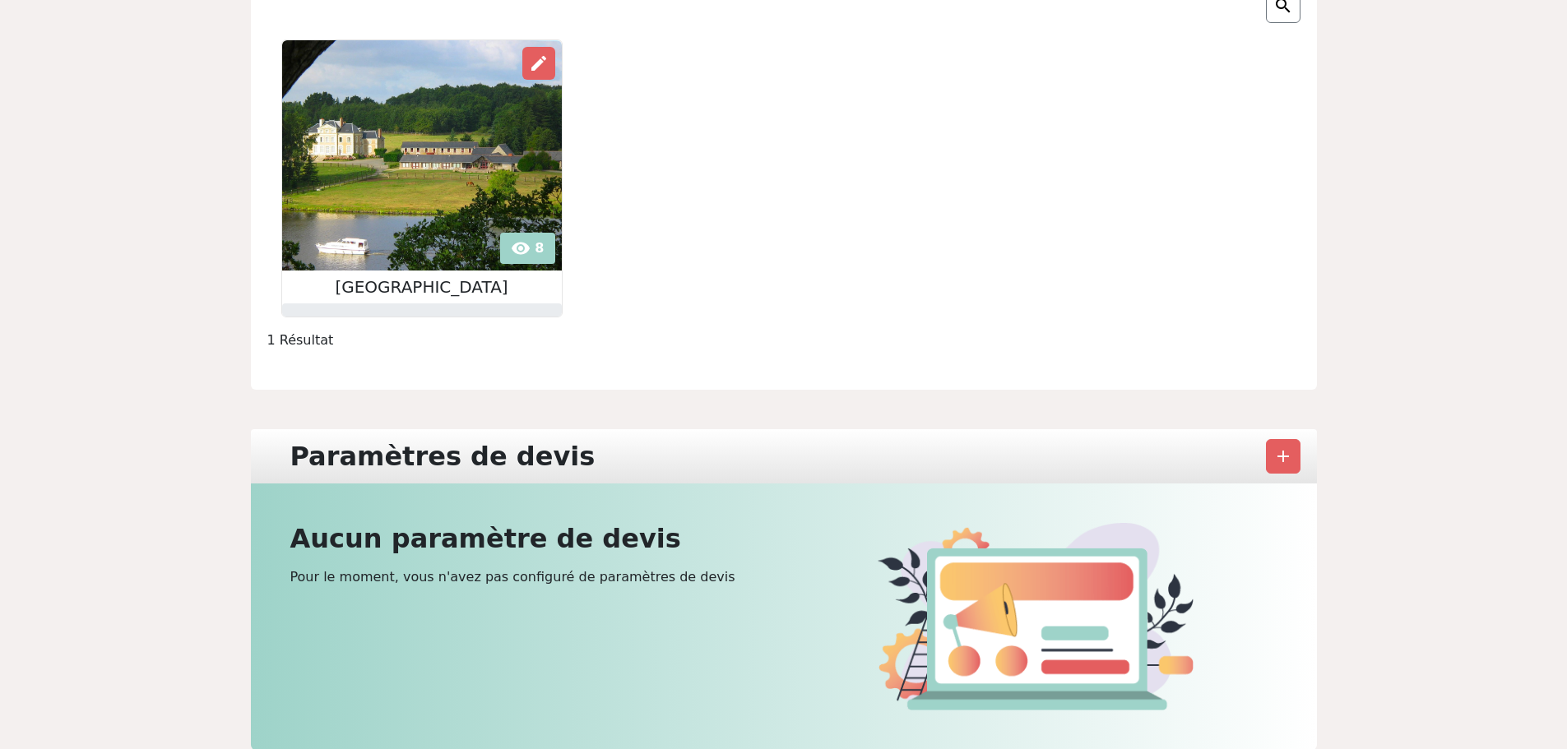
scroll to position [74, 0]
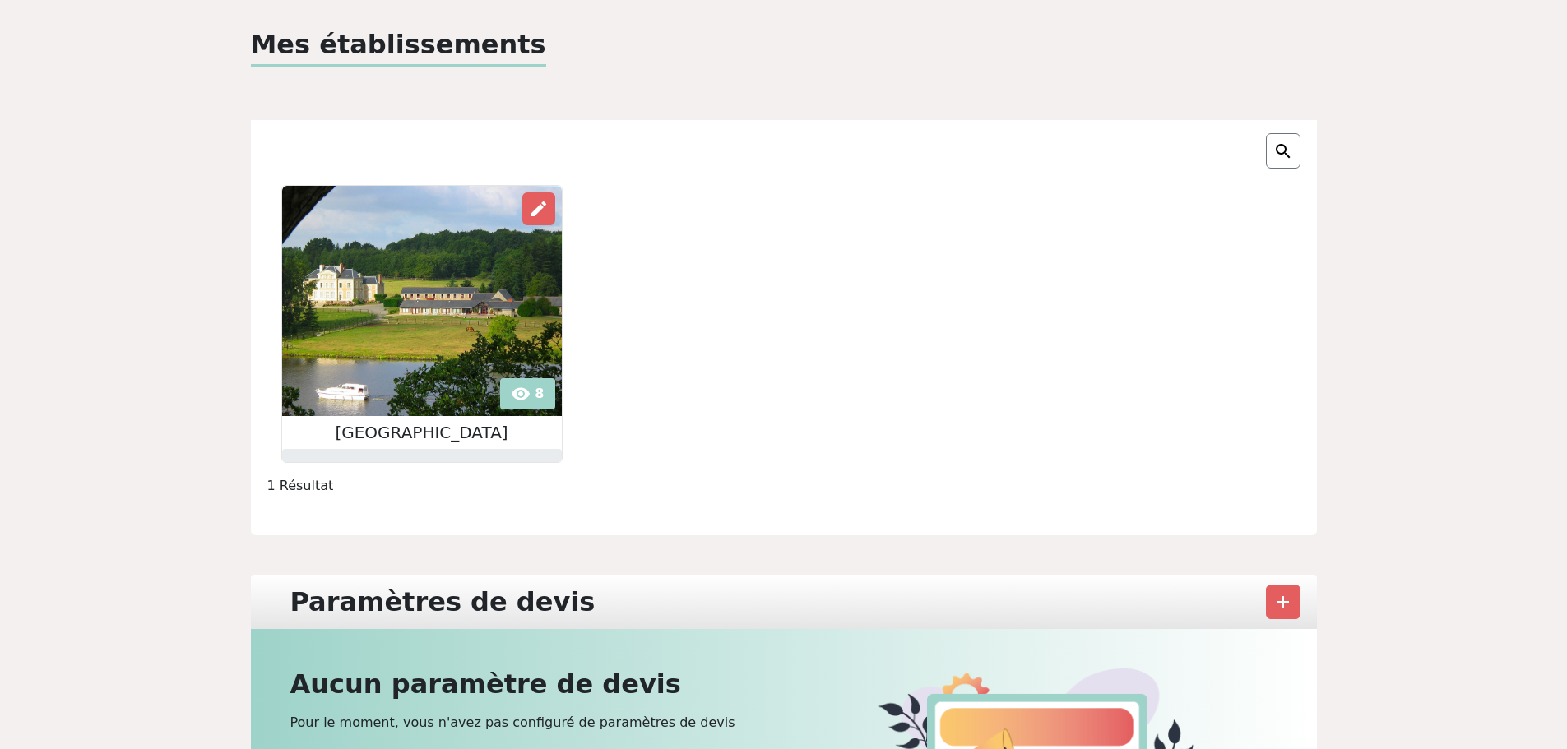
click at [504, 256] on img at bounding box center [422, 301] width 280 height 230
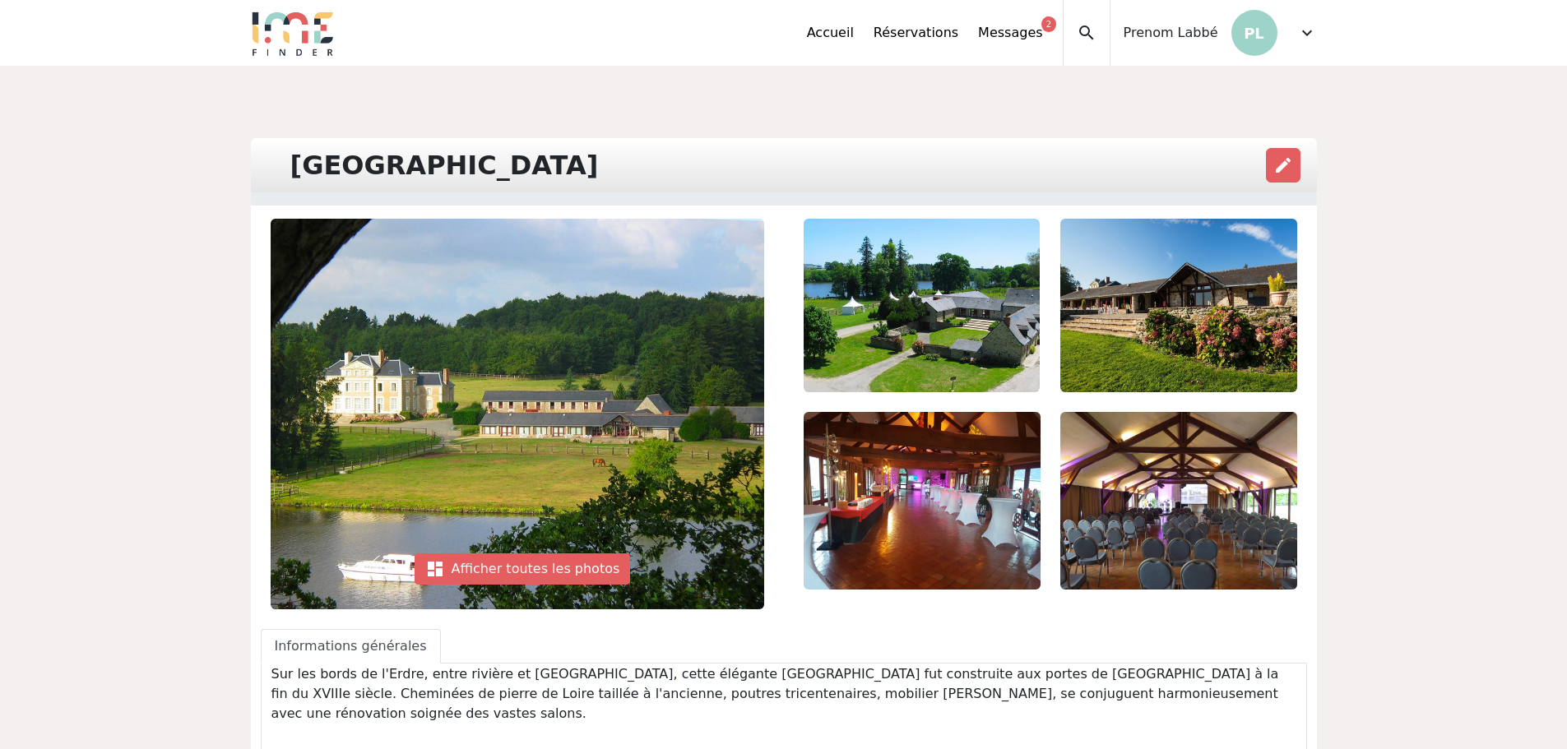
scroll to position [82, 0]
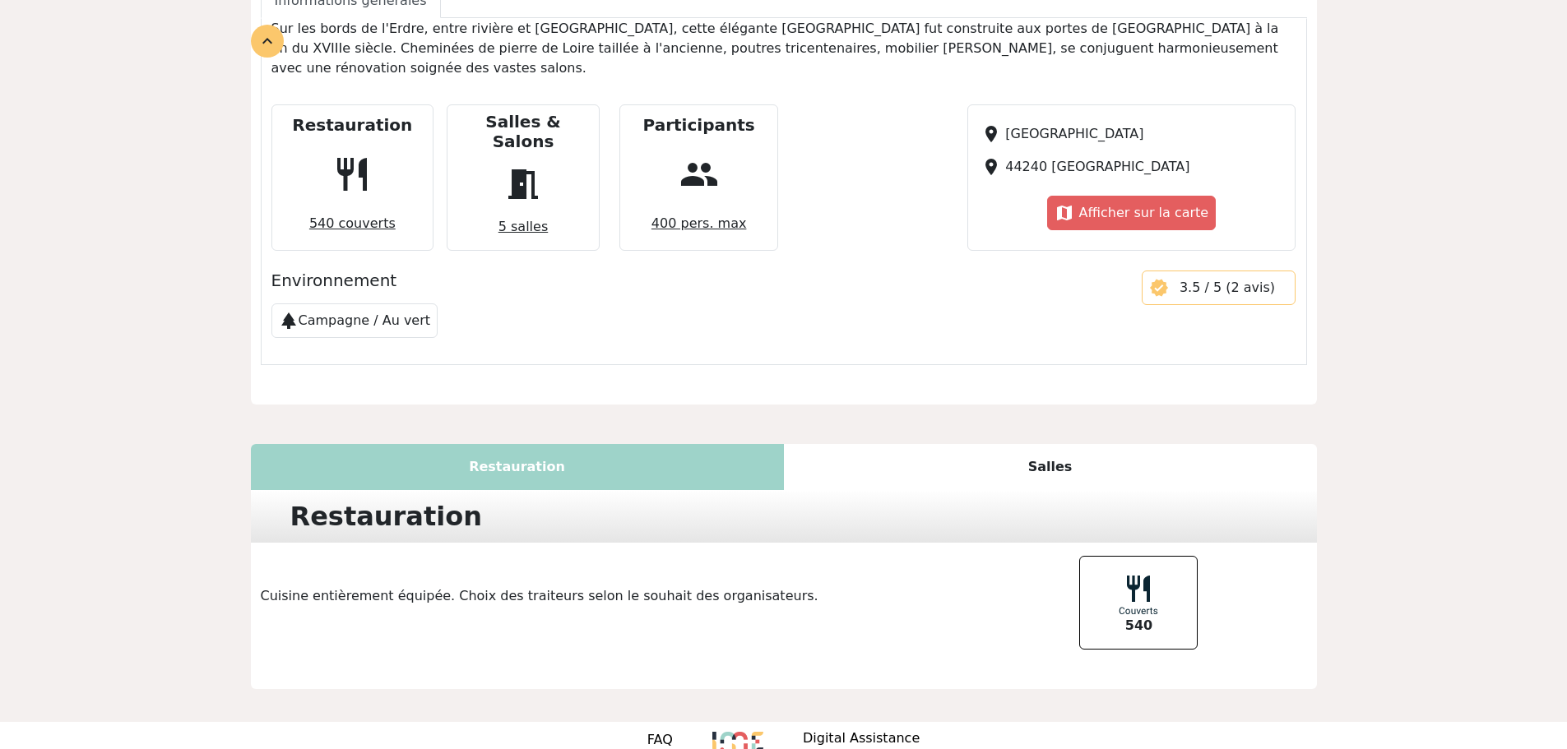
click at [511, 211] on span "5 salles" at bounding box center [523, 227] width 63 height 33
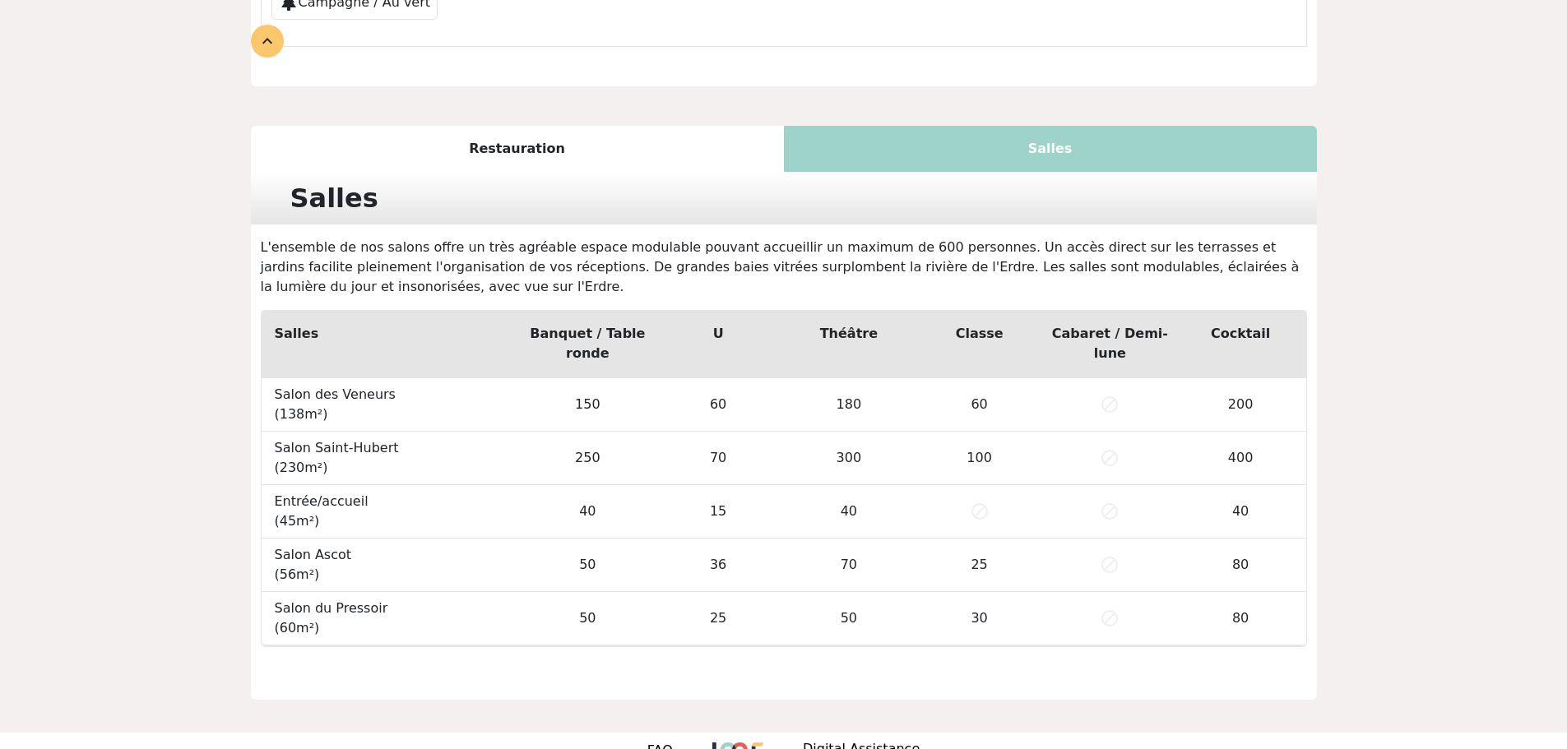
scroll to position [975, 0]
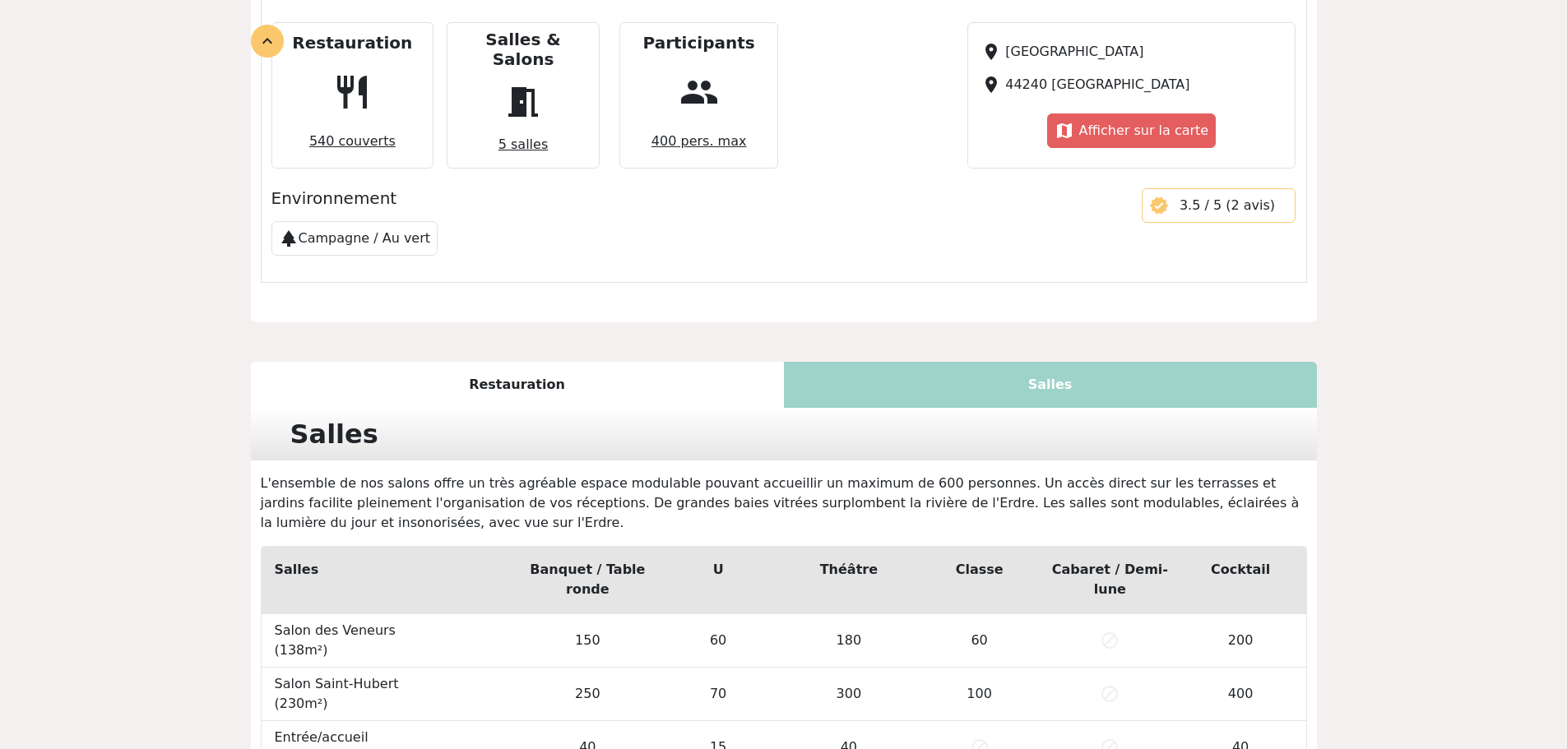
click at [368, 125] on span "540 couverts" at bounding box center [353, 141] width 100 height 33
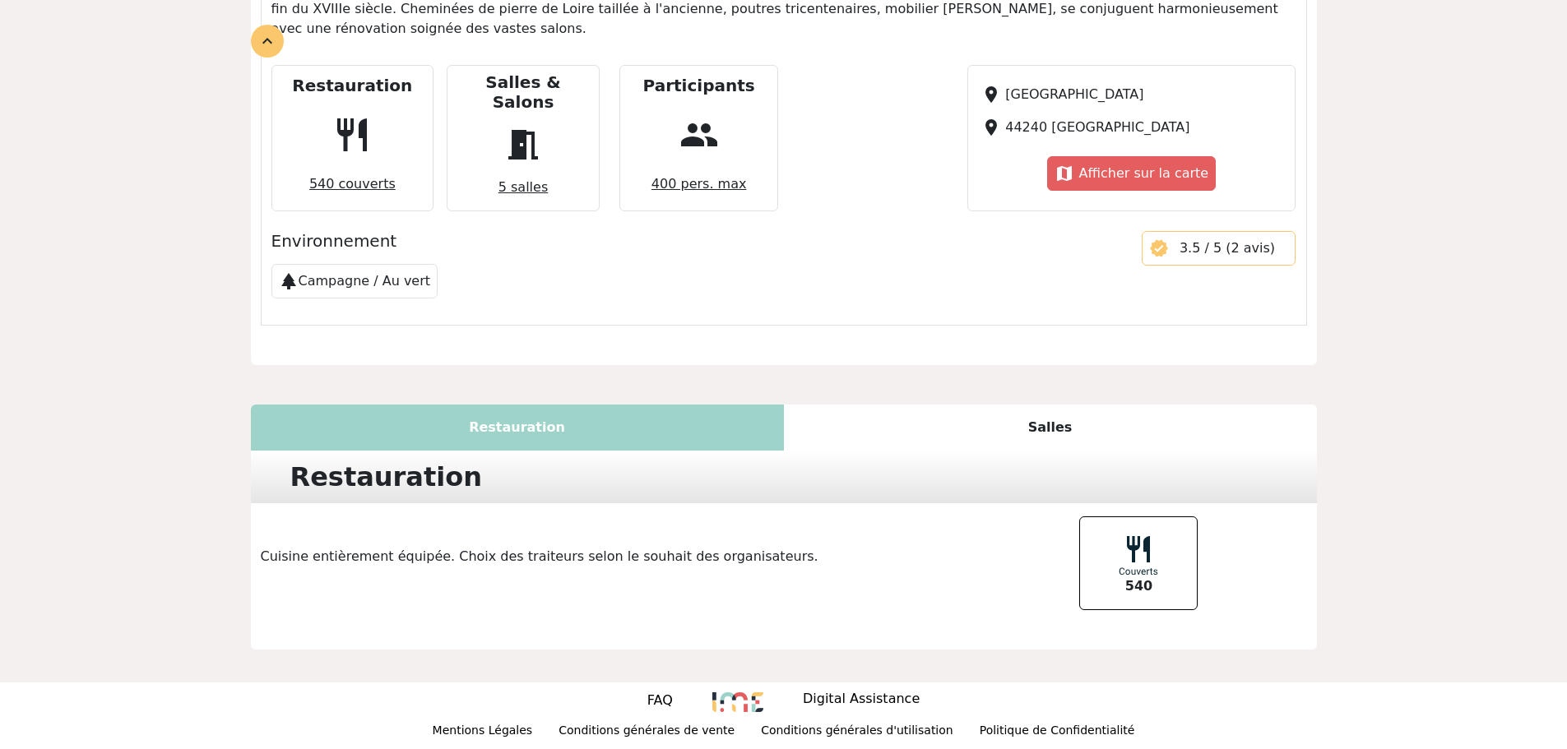
scroll to position [646, 0]
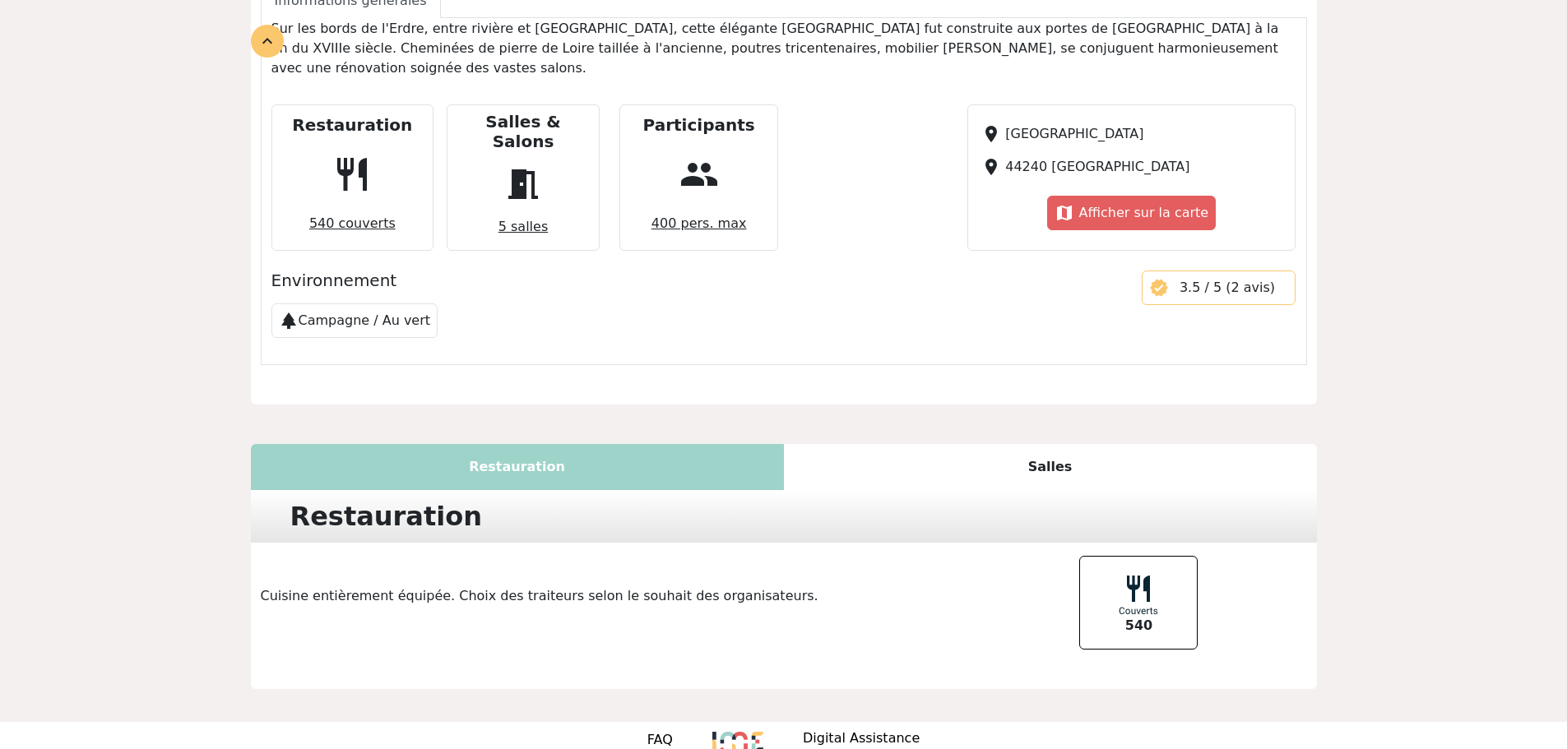
click at [1122, 570] on img at bounding box center [1138, 593] width 46 height 46
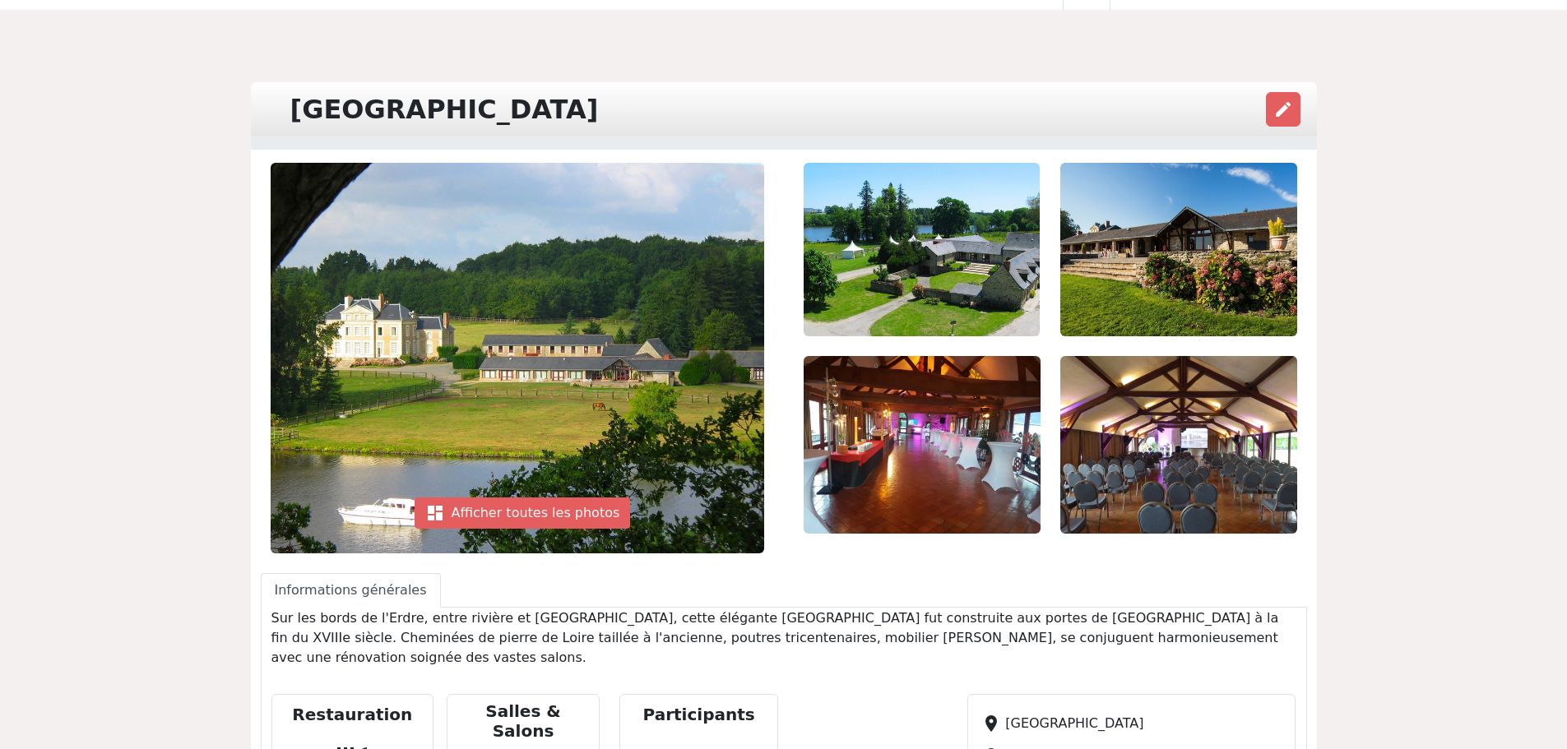
scroll to position [0, 0]
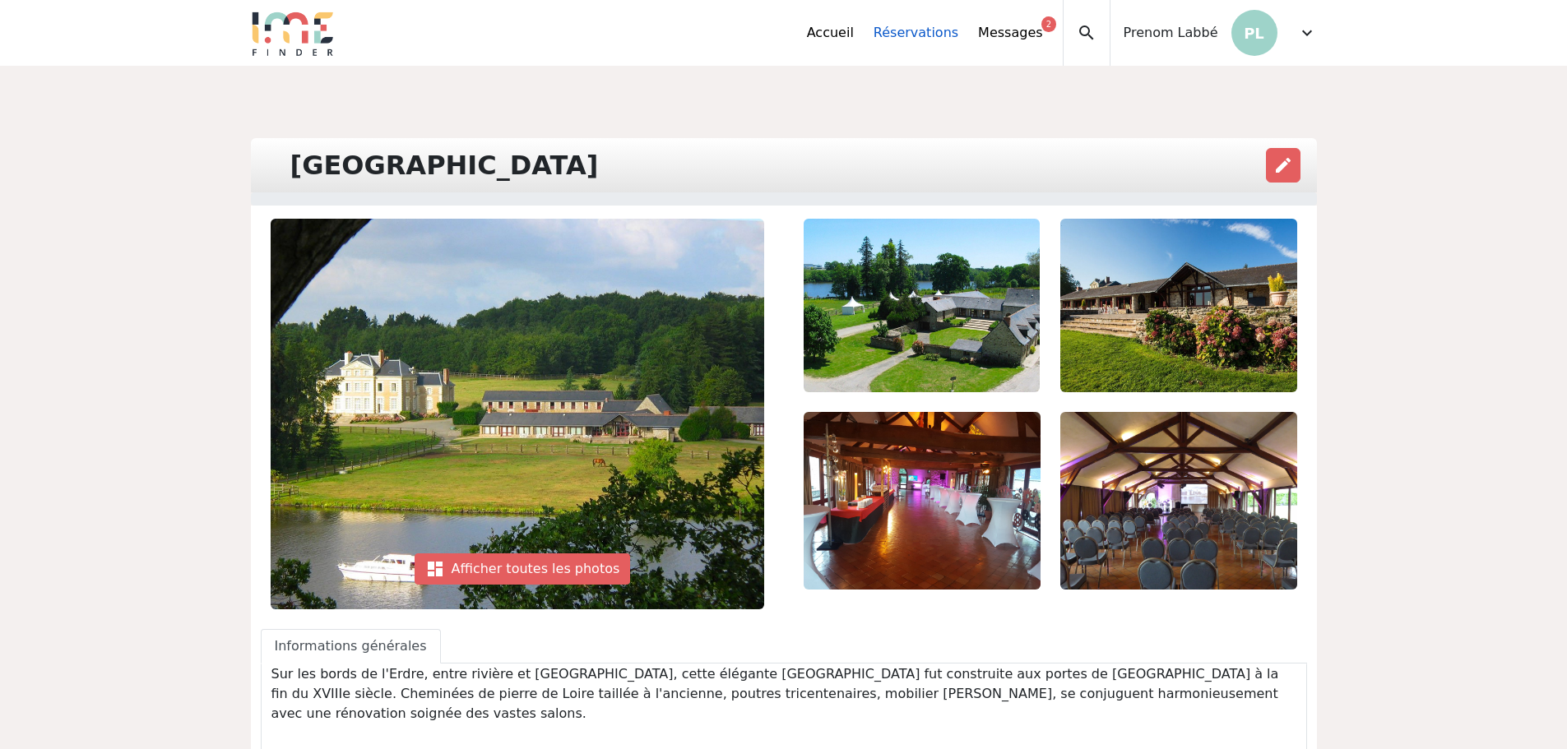
click at [923, 34] on link "Réservations" at bounding box center [915, 33] width 85 height 20
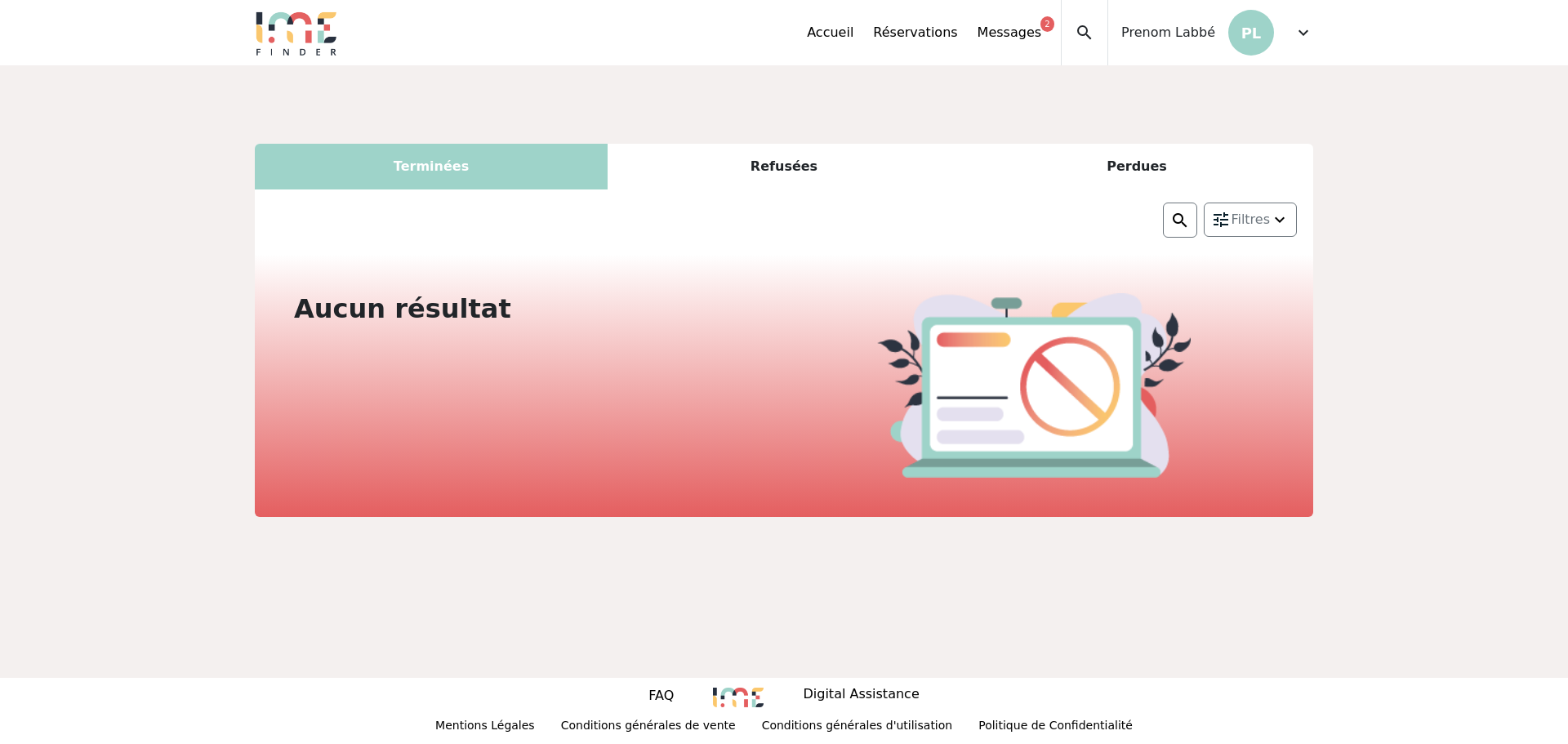
click at [1305, 33] on span "expand_more" at bounding box center [1304, 33] width 20 height 20
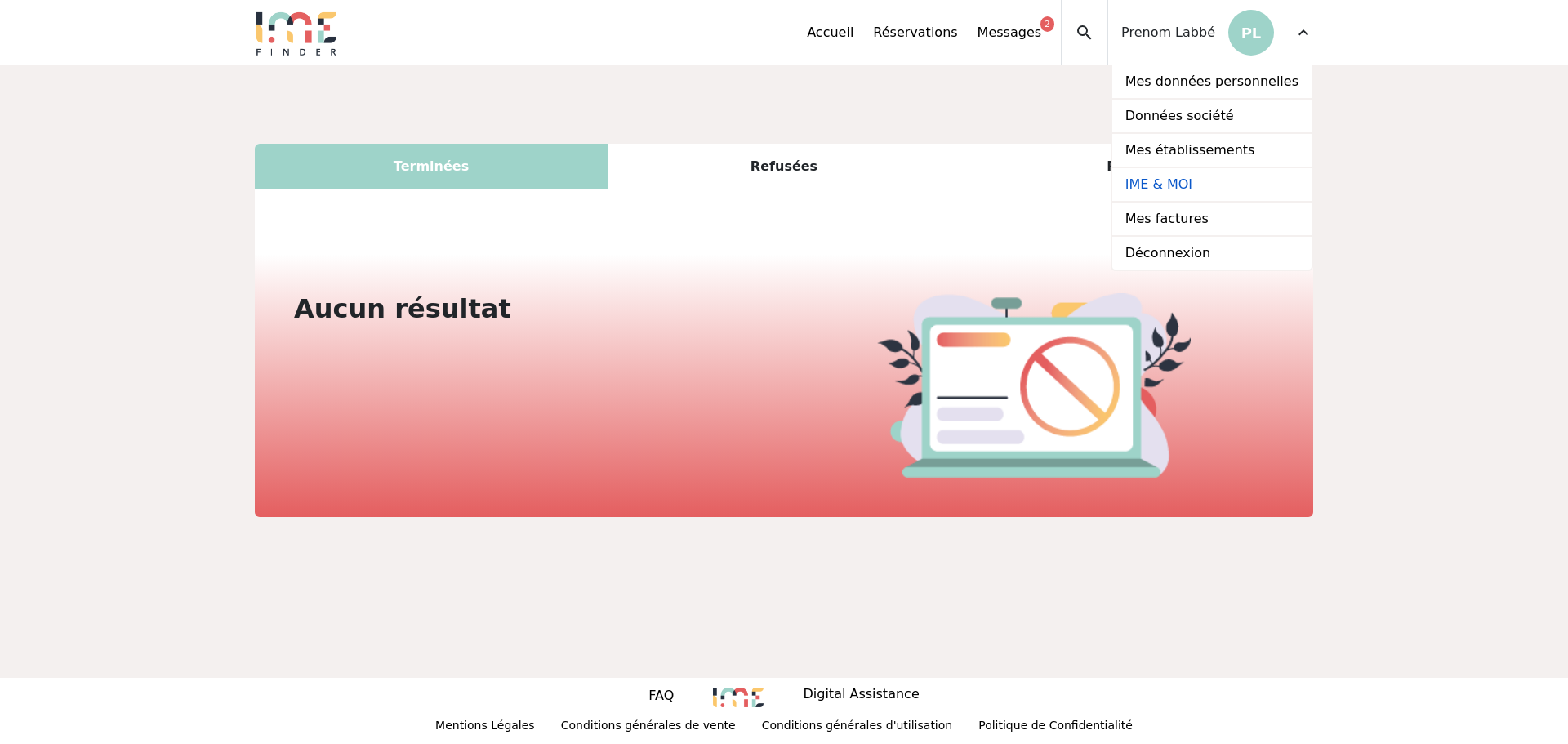
click at [1211, 187] on link "IME & MOI" at bounding box center [1212, 185] width 200 height 35
